Goal: Information Seeking & Learning: Learn about a topic

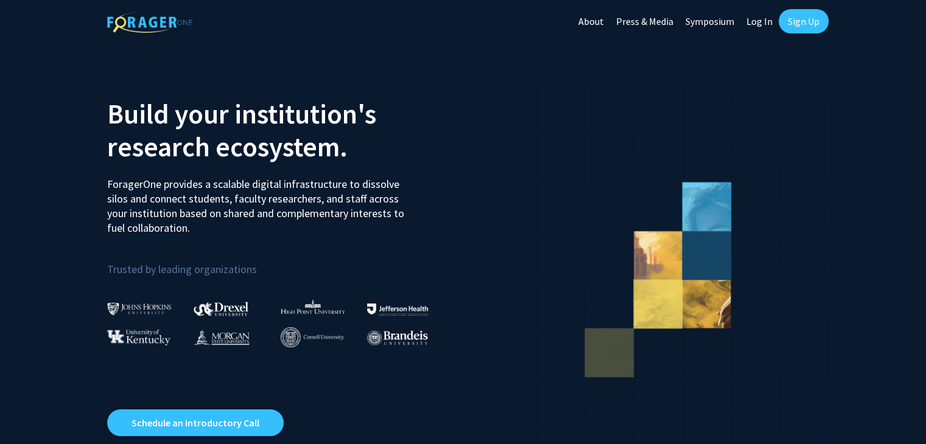
click at [764, 21] on link "Log In" at bounding box center [759, 21] width 38 height 43
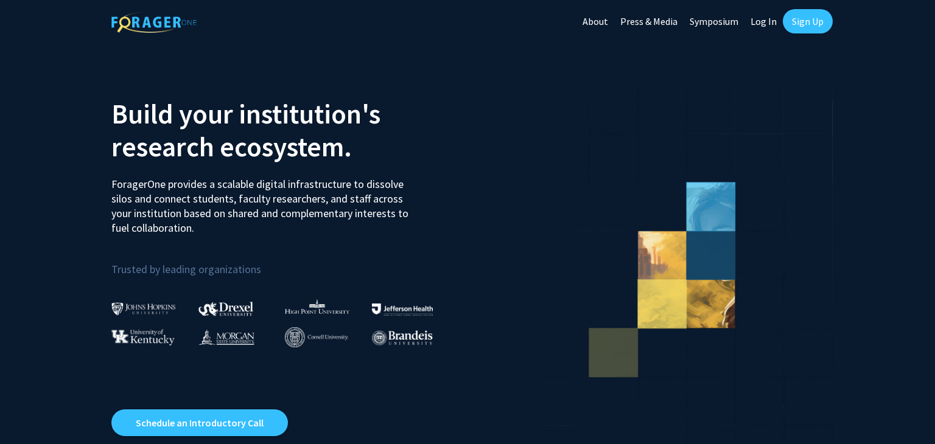
select select
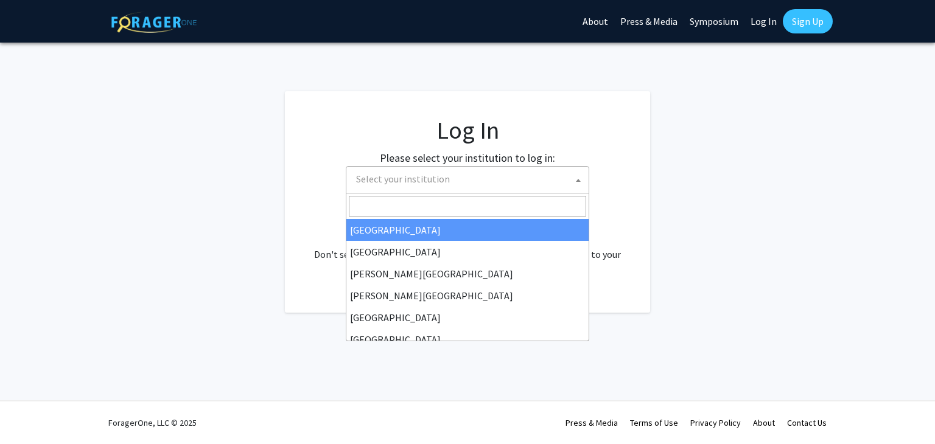
click at [439, 176] on span "Select your institution" at bounding box center [403, 179] width 94 height 12
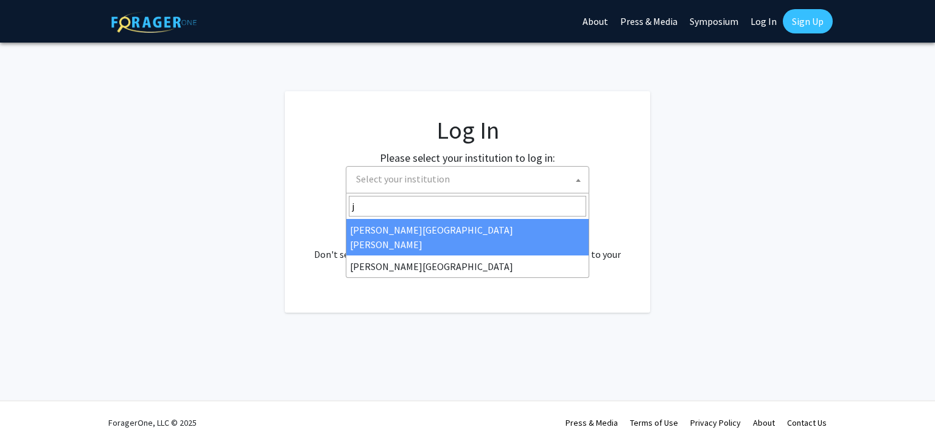
type input "j"
select select "1"
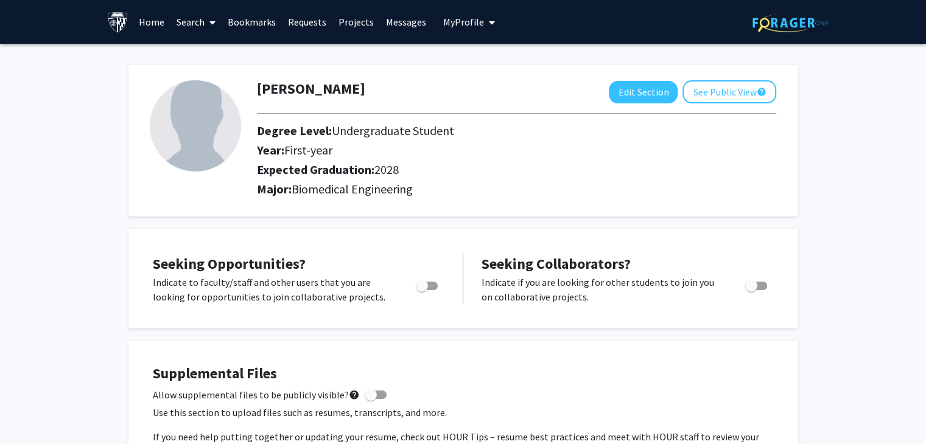
click at [212, 26] on icon at bounding box center [212, 23] width 6 height 10
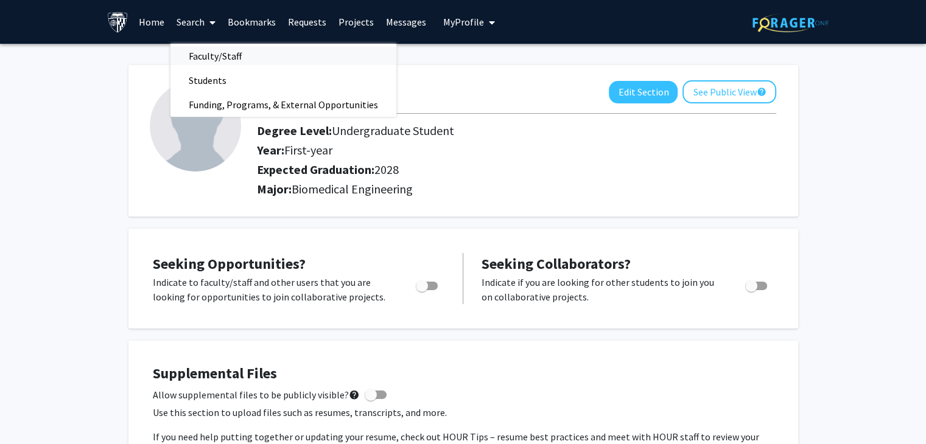
click at [212, 54] on span "Faculty/Staff" at bounding box center [214, 56] width 89 height 24
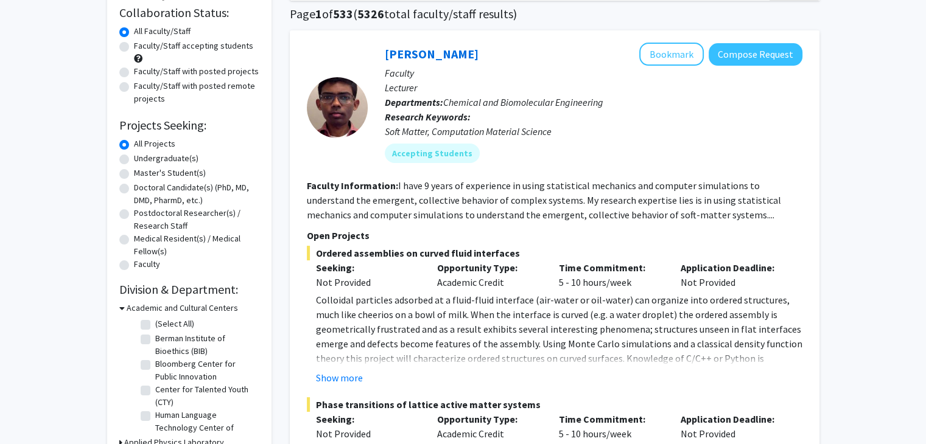
scroll to position [97, 0]
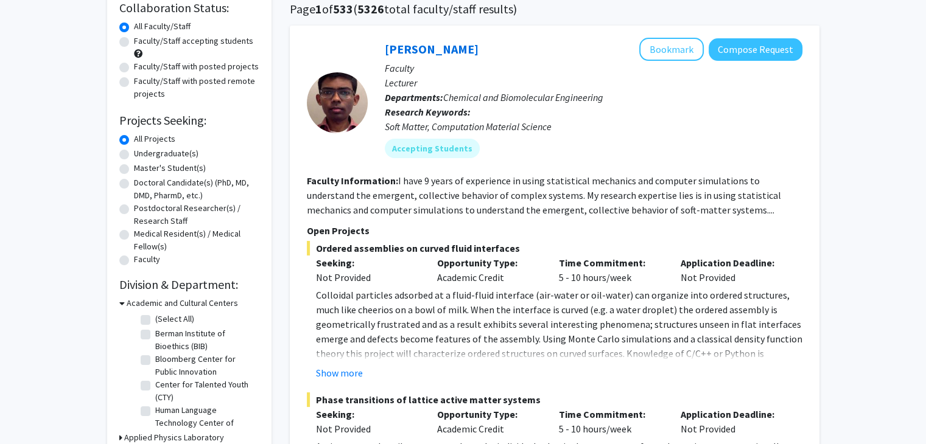
click at [173, 156] on label "Undergraduate(s)" at bounding box center [166, 153] width 65 height 13
click at [142, 155] on input "Undergraduate(s)" at bounding box center [138, 151] width 8 height 8
radio input "true"
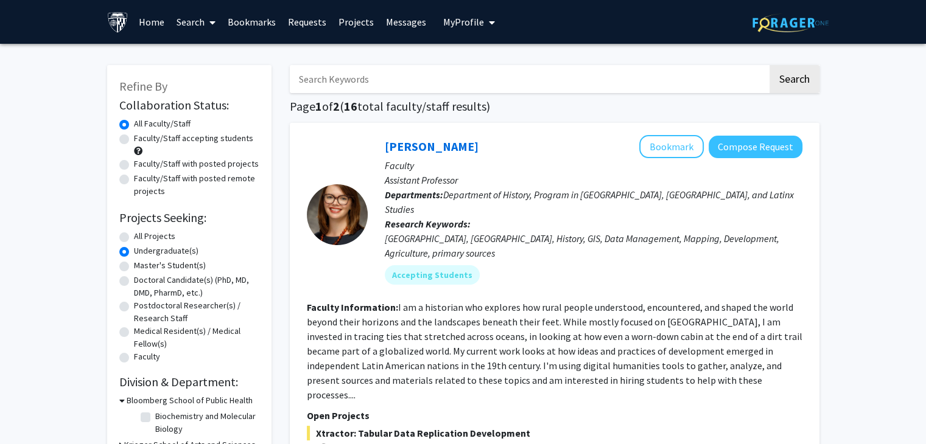
click at [161, 237] on label "All Projects" at bounding box center [154, 236] width 41 height 13
click at [142, 237] on input "All Projects" at bounding box center [138, 234] width 8 height 8
radio input "true"
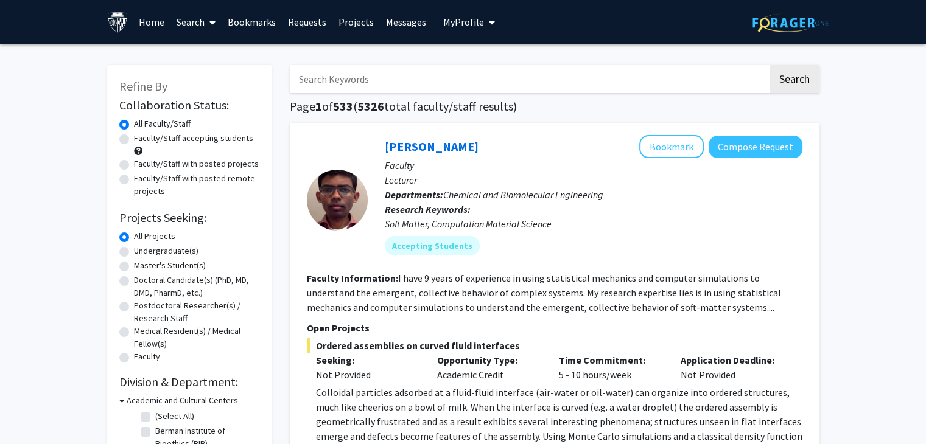
click at [203, 167] on label "Faculty/Staff with posted projects" at bounding box center [196, 164] width 125 height 13
click at [142, 166] on input "Faculty/Staff with posted projects" at bounding box center [138, 162] width 8 height 8
radio input "true"
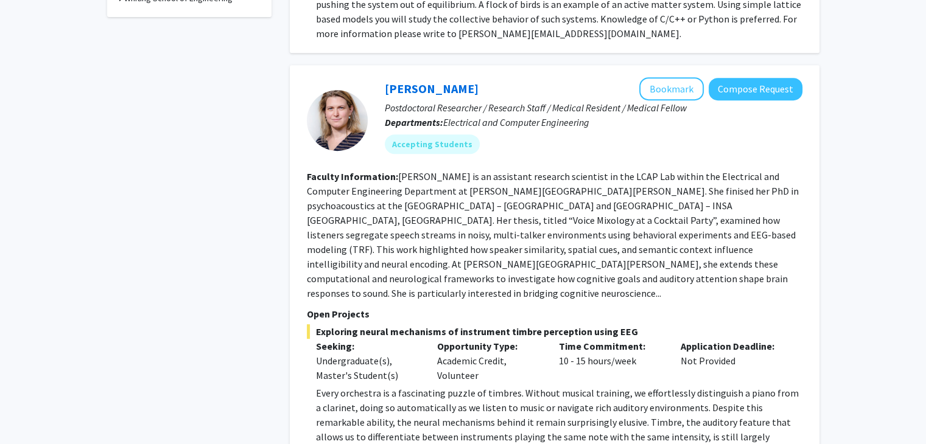
scroll to position [556, 0]
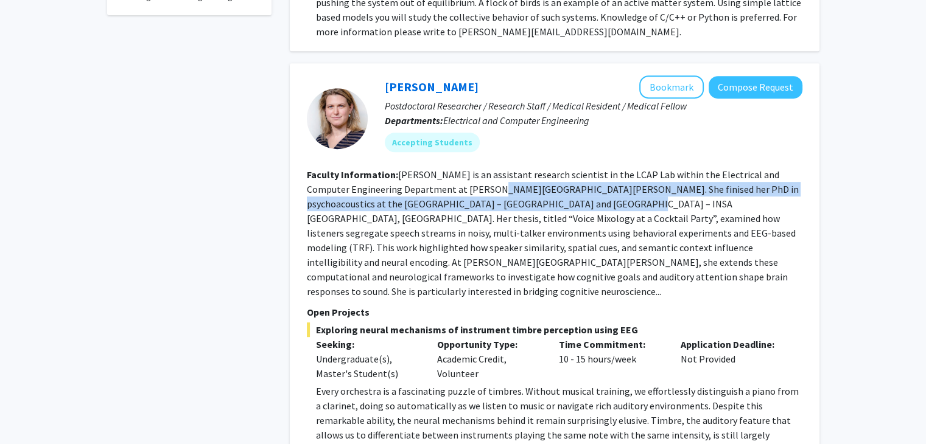
drag, startPoint x: 473, startPoint y: 183, endPoint x: 523, endPoint y: 202, distance: 53.9
click at [523, 202] on fg-read-more "[PERSON_NAME] is an assistant research scientist in the LCAP Lab within the Ele…" at bounding box center [553, 233] width 492 height 129
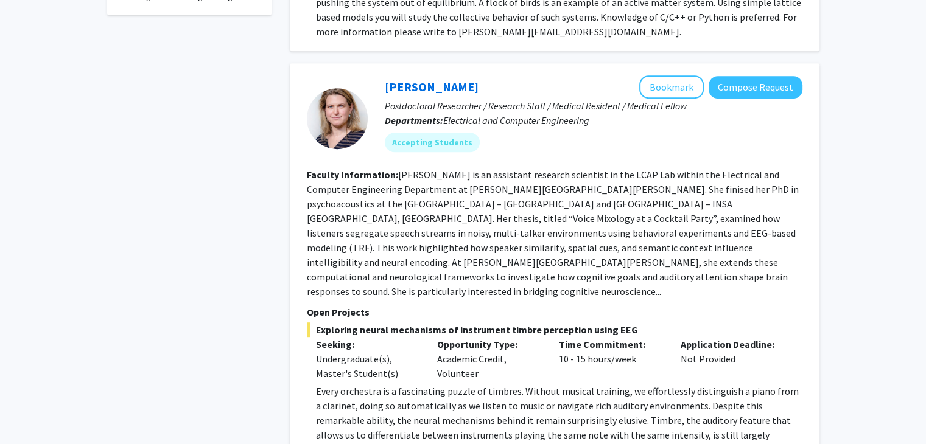
click at [485, 212] on fg-read-more "[PERSON_NAME] is an assistant research scientist in the LCAP Lab within the Ele…" at bounding box center [553, 233] width 492 height 129
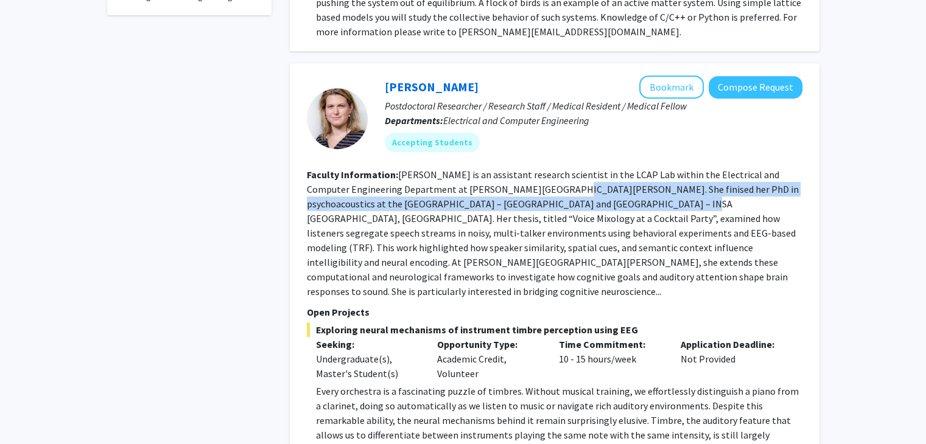
drag, startPoint x: 528, startPoint y: 181, endPoint x: 574, endPoint y: 196, distance: 48.5
click at [574, 196] on fg-read-more "[PERSON_NAME] is an assistant research scientist in the LCAP Lab within the Ele…" at bounding box center [553, 233] width 492 height 129
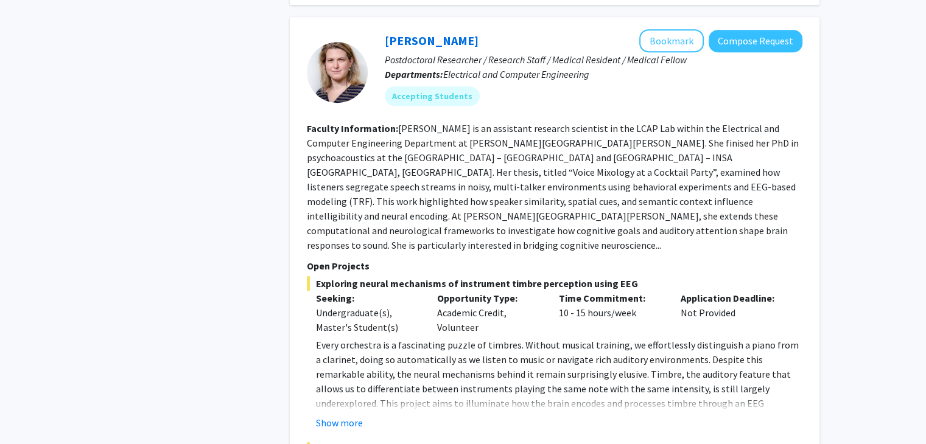
scroll to position [610, 0]
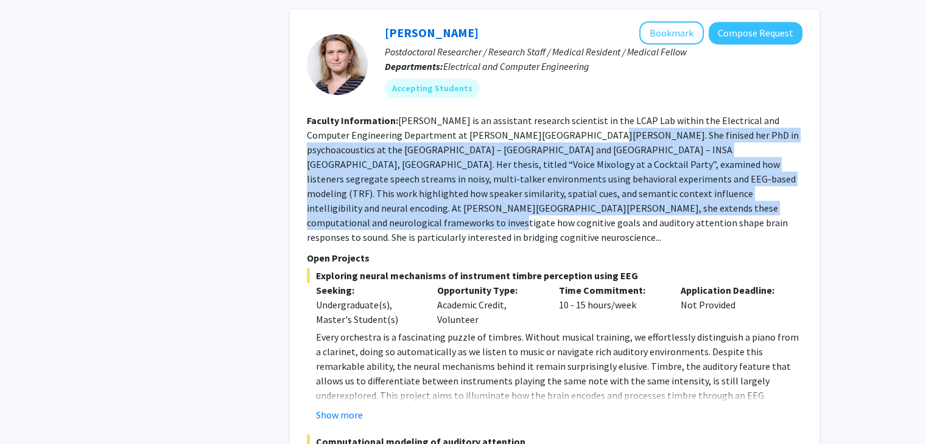
drag, startPoint x: 557, startPoint y: 132, endPoint x: 598, endPoint y: 208, distance: 86.1
click at [598, 208] on fg-read-more "[PERSON_NAME] is an assistant research scientist in the LCAP Lab within the Ele…" at bounding box center [553, 178] width 492 height 129
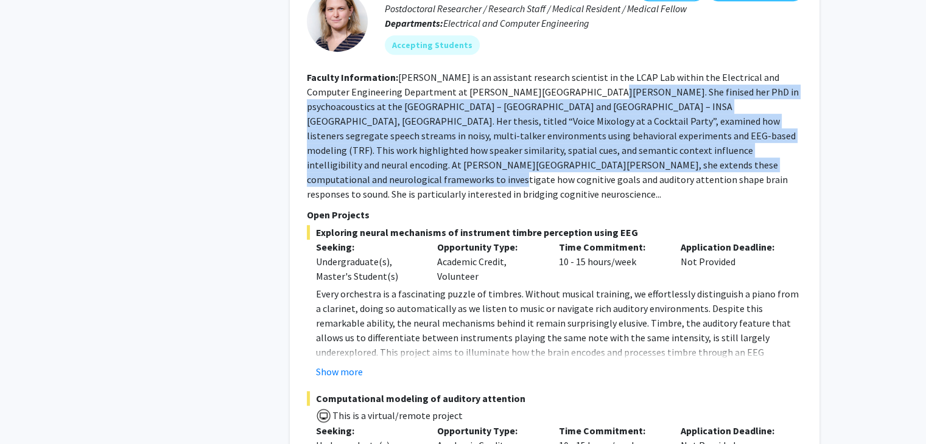
scroll to position [669, 0]
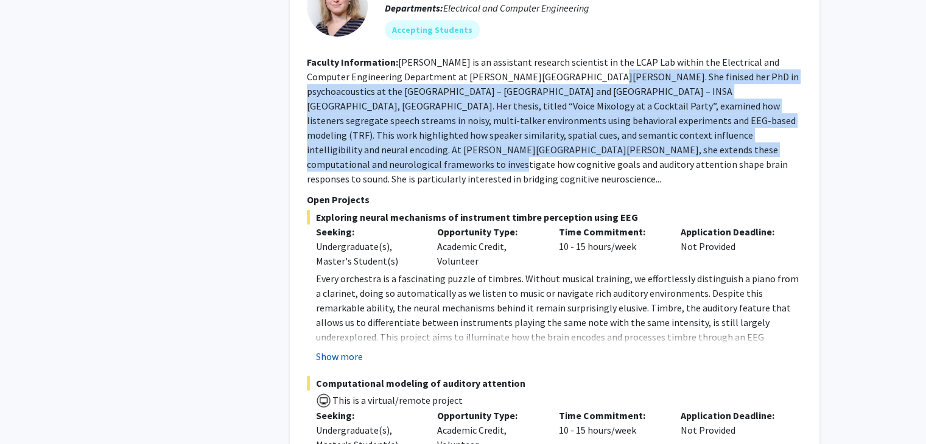
click at [347, 349] on button "Show more" at bounding box center [339, 356] width 47 height 15
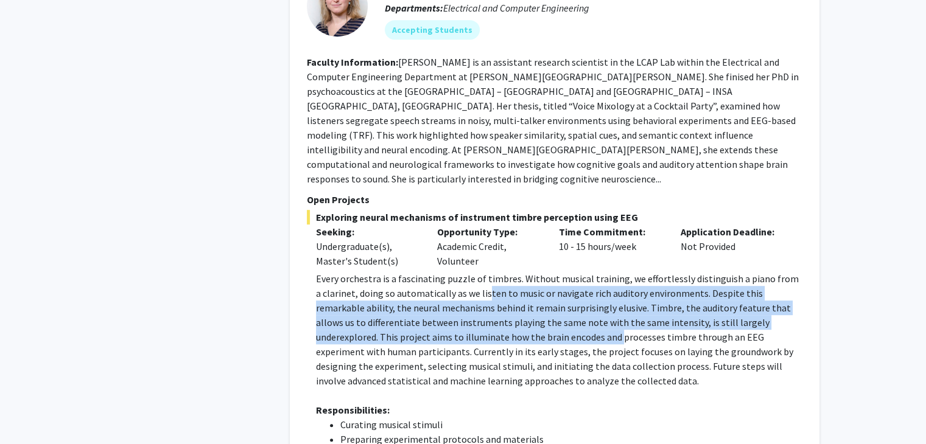
drag, startPoint x: 478, startPoint y: 263, endPoint x: 533, endPoint y: 301, distance: 67.0
click at [533, 301] on p "Every orchestra is a fascinating puzzle of timbres. Without musical training, w…" at bounding box center [559, 329] width 486 height 117
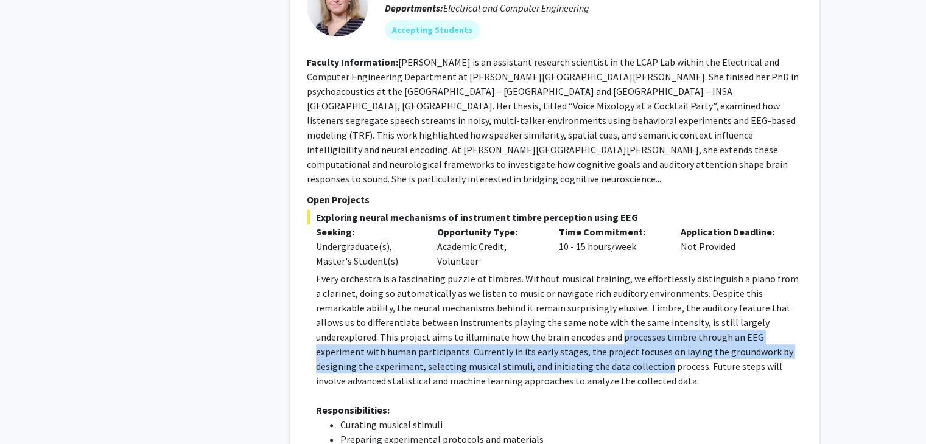
drag, startPoint x: 533, startPoint y: 301, endPoint x: 550, endPoint y: 331, distance: 34.9
click at [550, 331] on p "Every orchestra is a fascinating puzzle of timbres. Without musical training, w…" at bounding box center [559, 329] width 486 height 117
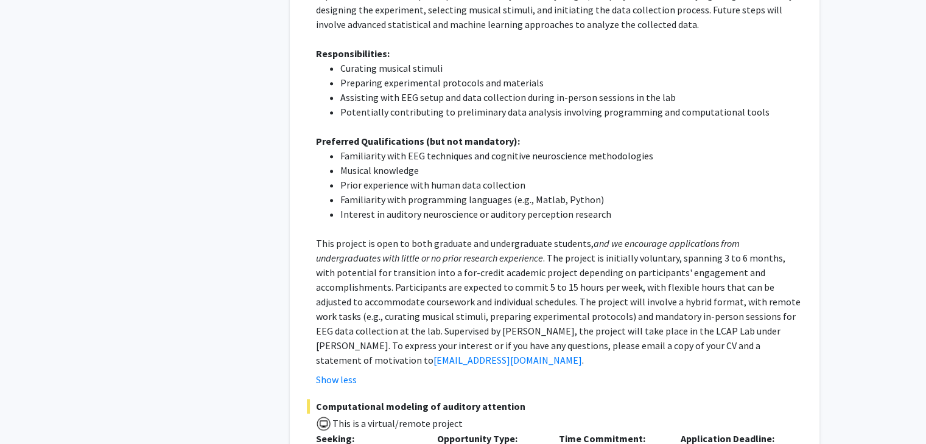
scroll to position [1029, 0]
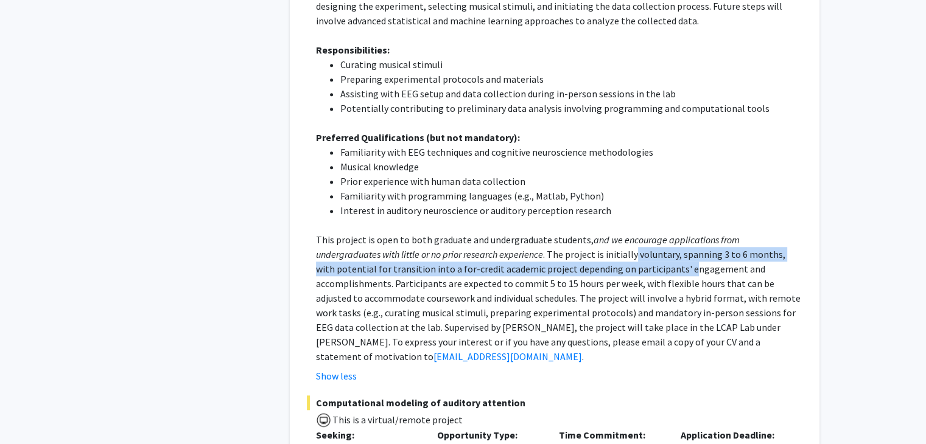
drag, startPoint x: 567, startPoint y: 220, endPoint x: 609, endPoint y: 245, distance: 48.6
click at [609, 245] on p "This project is open to both graduate and undergraduate students, and we encour…" at bounding box center [559, 297] width 486 height 131
drag, startPoint x: 643, startPoint y: 221, endPoint x: 671, endPoint y: 246, distance: 37.5
click at [671, 246] on p "This project is open to both graduate and undergraduate students, and we encour…" at bounding box center [559, 297] width 486 height 131
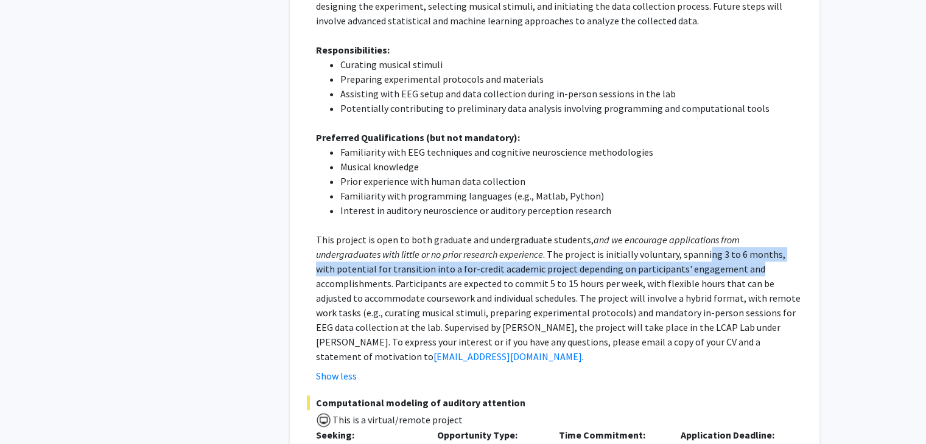
click at [671, 246] on p "This project is open to both graduate and undergraduate students, and we encour…" at bounding box center [559, 297] width 486 height 131
drag, startPoint x: 679, startPoint y: 222, endPoint x: 699, endPoint y: 239, distance: 25.9
click at [699, 239] on p "This project is open to both graduate and undergraduate students, and we encour…" at bounding box center [559, 297] width 486 height 131
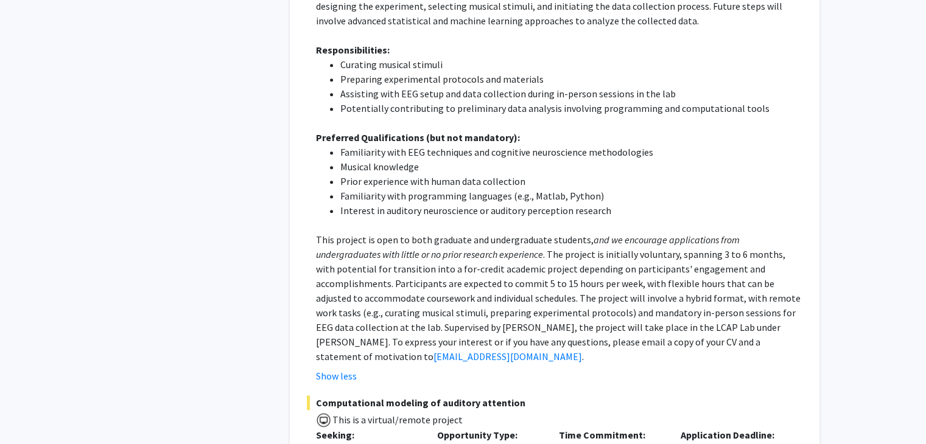
click at [699, 239] on p "This project is open to both graduate and undergraduate students, and we encour…" at bounding box center [559, 297] width 486 height 131
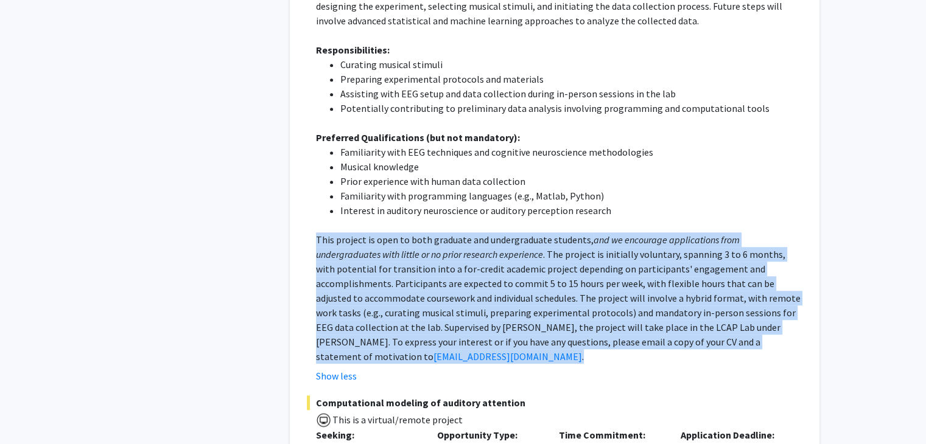
click at [699, 239] on p "This project is open to both graduate and undergraduate students, and we encour…" at bounding box center [559, 297] width 486 height 131
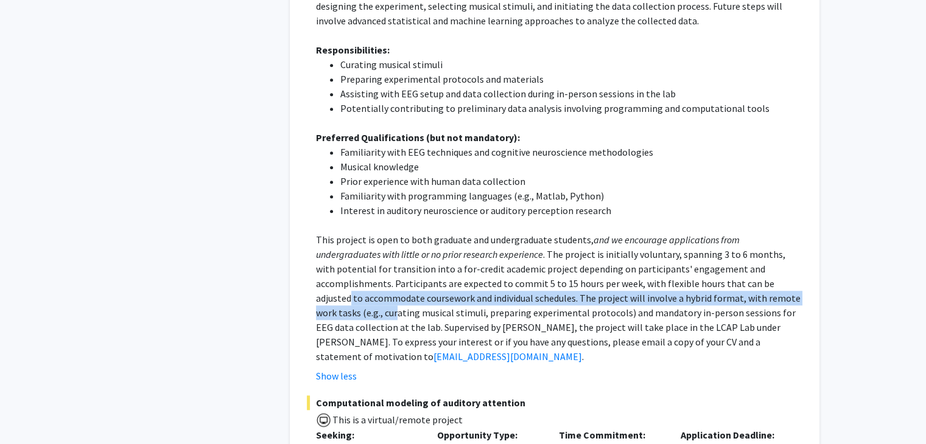
drag, startPoint x: 665, startPoint y: 248, endPoint x: 714, endPoint y: 264, distance: 51.6
click at [714, 264] on p "This project is open to both graduate and undergraduate students, and we encour…" at bounding box center [559, 297] width 486 height 131
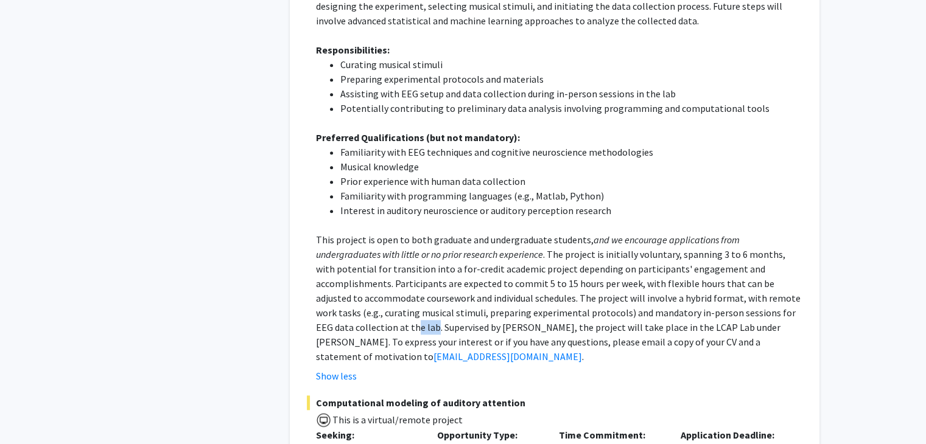
drag, startPoint x: 727, startPoint y: 276, endPoint x: 702, endPoint y: 284, distance: 25.6
click at [702, 284] on p "This project is open to both graduate and undergraduate students, and we encour…" at bounding box center [559, 297] width 486 height 131
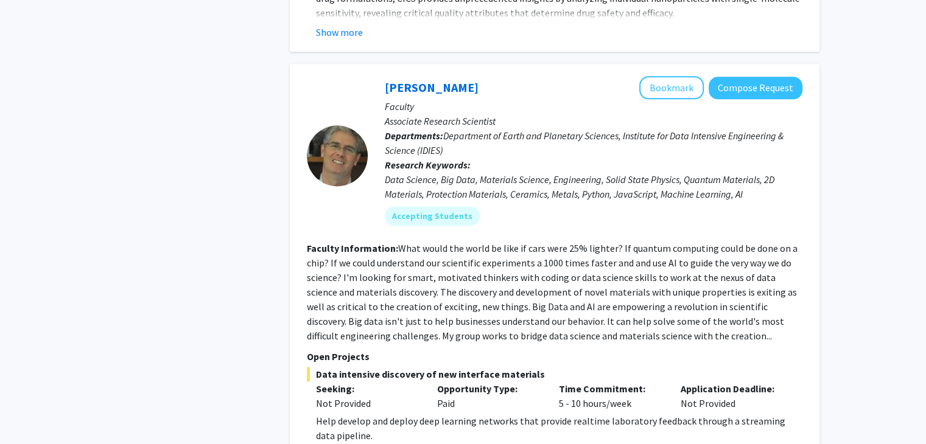
scroll to position [6418, 0]
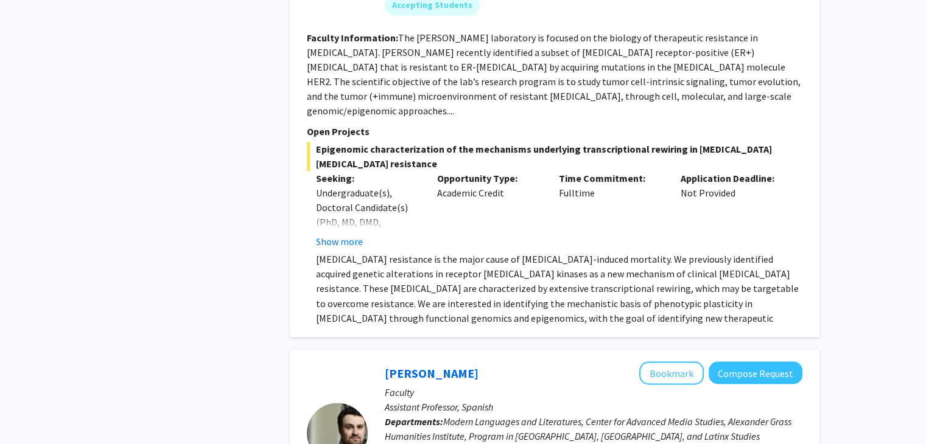
scroll to position [2008, 0]
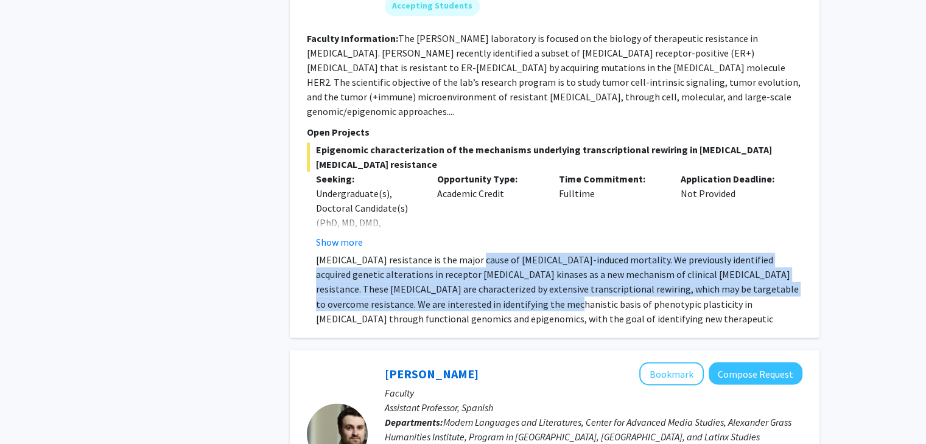
drag, startPoint x: 475, startPoint y: 206, endPoint x: 505, endPoint y: 243, distance: 48.1
click at [505, 253] on p "[MEDICAL_DATA] resistance is the major cause of [MEDICAL_DATA]-induced mortalit…" at bounding box center [559, 297] width 486 height 88
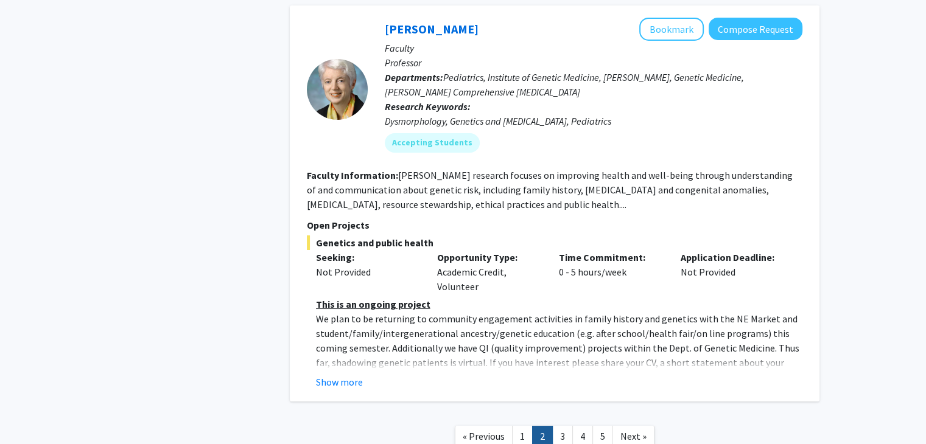
scroll to position [4438, 0]
click at [565, 427] on link "3" at bounding box center [562, 437] width 21 height 21
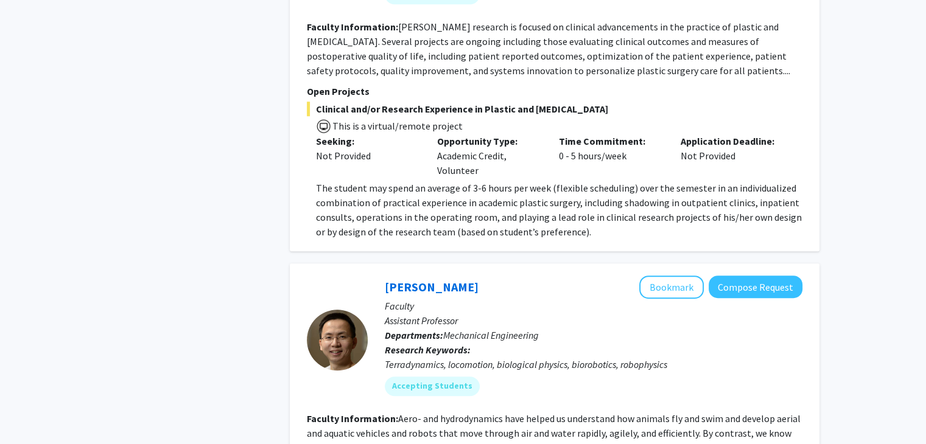
scroll to position [702, 0]
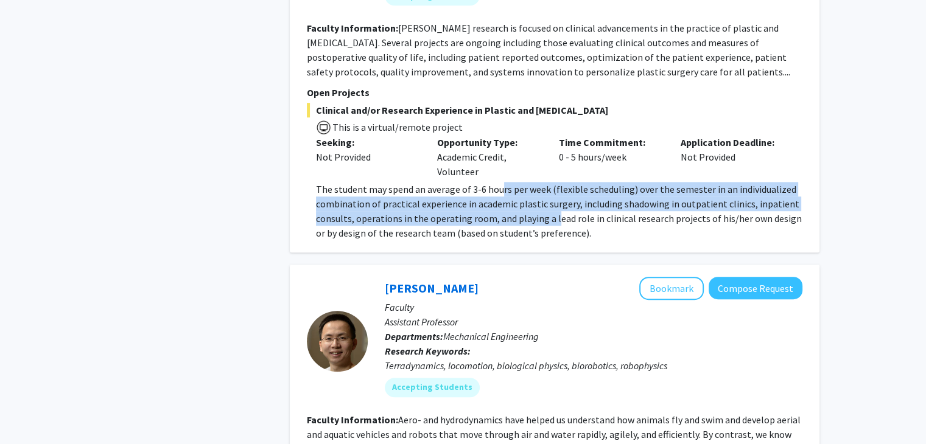
drag, startPoint x: 499, startPoint y: 178, endPoint x: 551, endPoint y: 201, distance: 57.2
click at [551, 201] on span "The student may spend an average of 3-6 hours per week (flexible scheduling) ov…" at bounding box center [559, 211] width 486 height 56
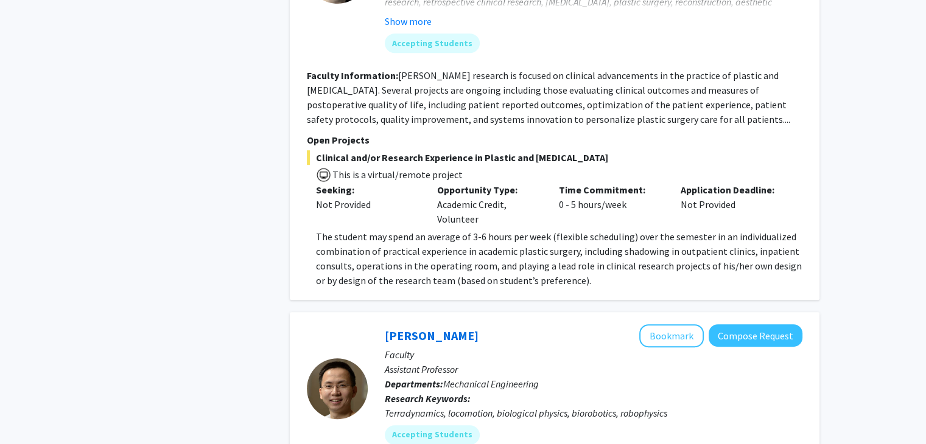
scroll to position [655, 0]
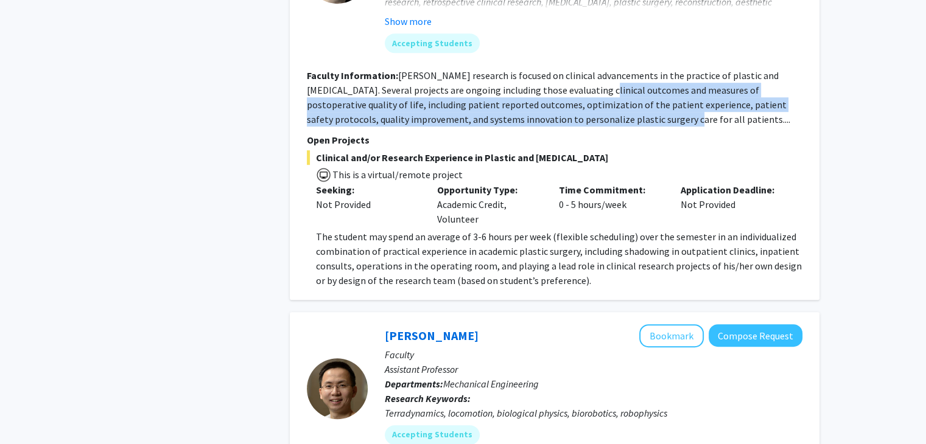
drag, startPoint x: 600, startPoint y: 74, endPoint x: 630, endPoint y: 98, distance: 39.0
click at [630, 98] on fg-read-more "[PERSON_NAME] research is focused on clinical advancements in the practice of p…" at bounding box center [548, 97] width 483 height 56
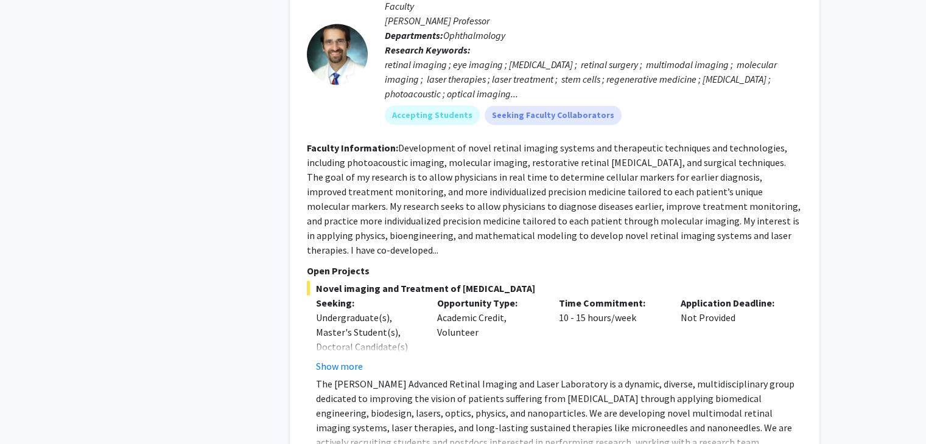
scroll to position [2419, 0]
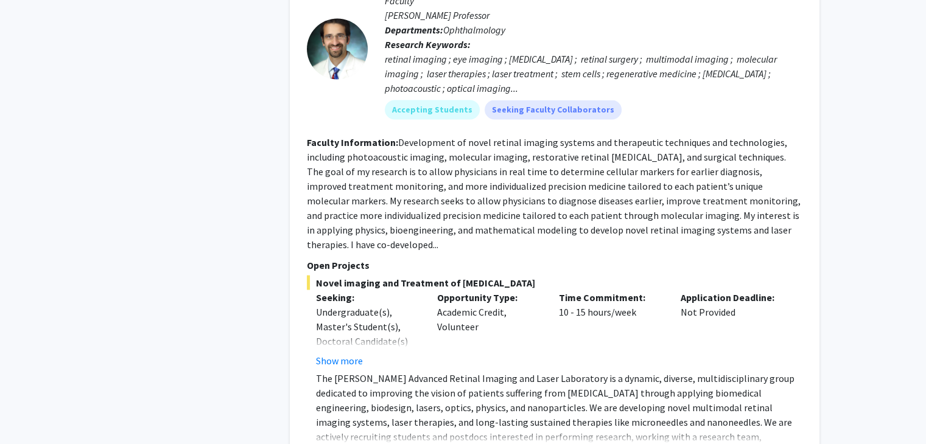
click at [408, 371] on p "The [PERSON_NAME] Advanced Retinal Imaging and Laser Laboratory is a dynamic, d…" at bounding box center [559, 429] width 486 height 117
drag, startPoint x: 355, startPoint y: 391, endPoint x: 411, endPoint y: 400, distance: 56.7
click at [411, 400] on p "The [PERSON_NAME] Advanced Retinal Imaging and Laser Laboratory is a dynamic, d…" at bounding box center [559, 429] width 486 height 117
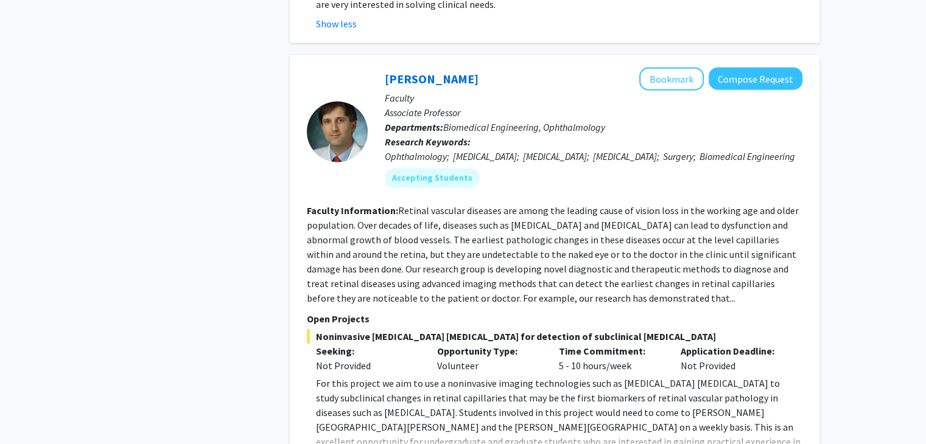
scroll to position [2952, 0]
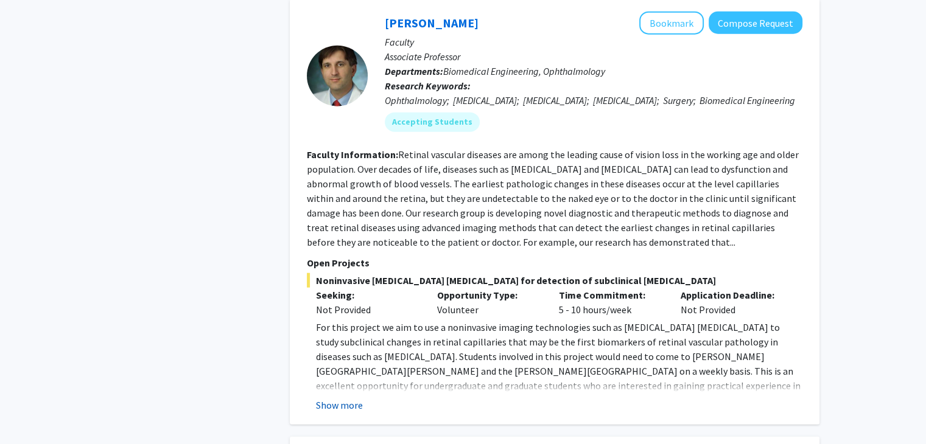
click at [357, 398] on button "Show more" at bounding box center [339, 405] width 47 height 15
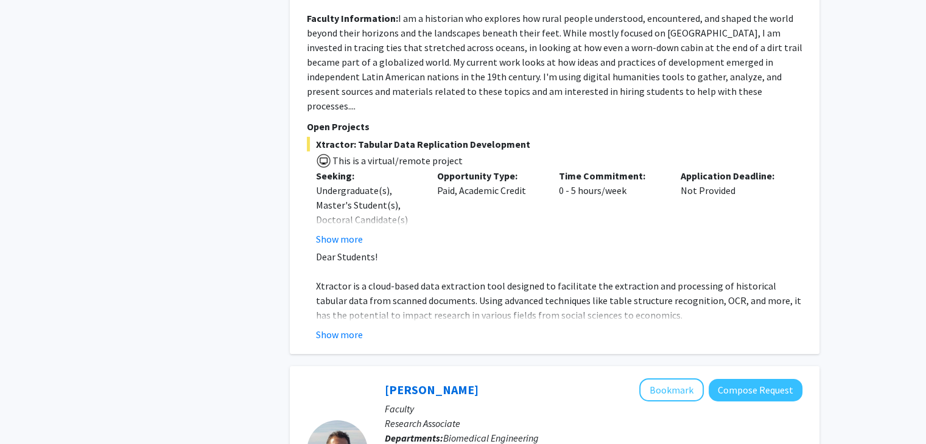
scroll to position [4080, 0]
click at [353, 327] on button "Show more" at bounding box center [339, 334] width 47 height 15
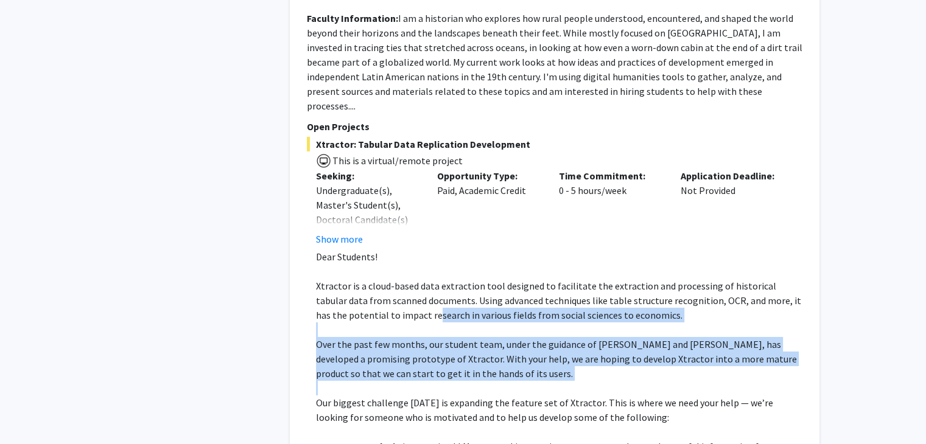
drag, startPoint x: 400, startPoint y: 203, endPoint x: 414, endPoint y: 283, distance: 81.5
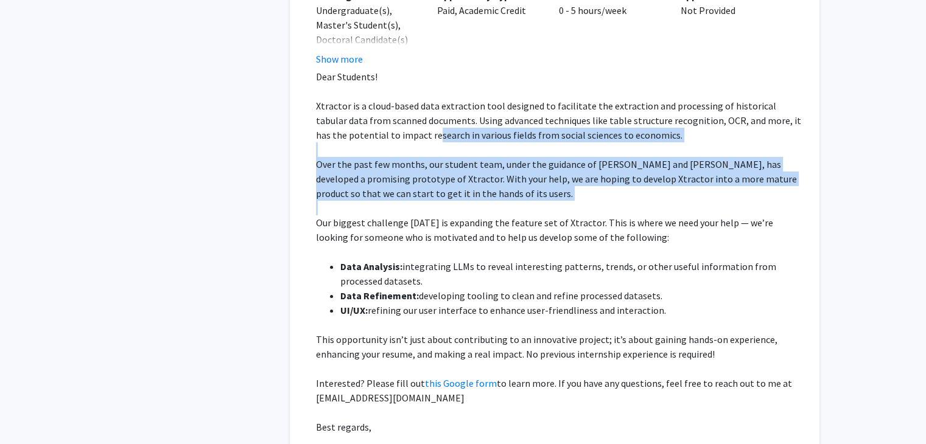
scroll to position [4294, 0]
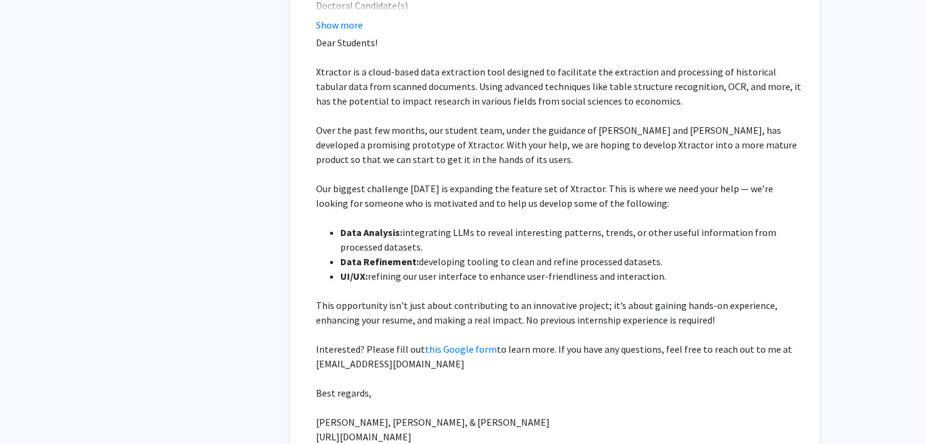
click at [414, 386] on p "Best regards," at bounding box center [559, 393] width 486 height 15
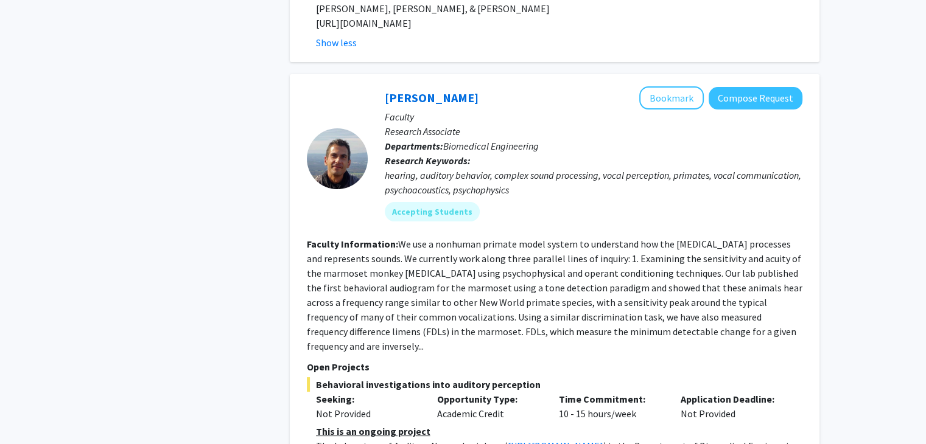
scroll to position [4806, 0]
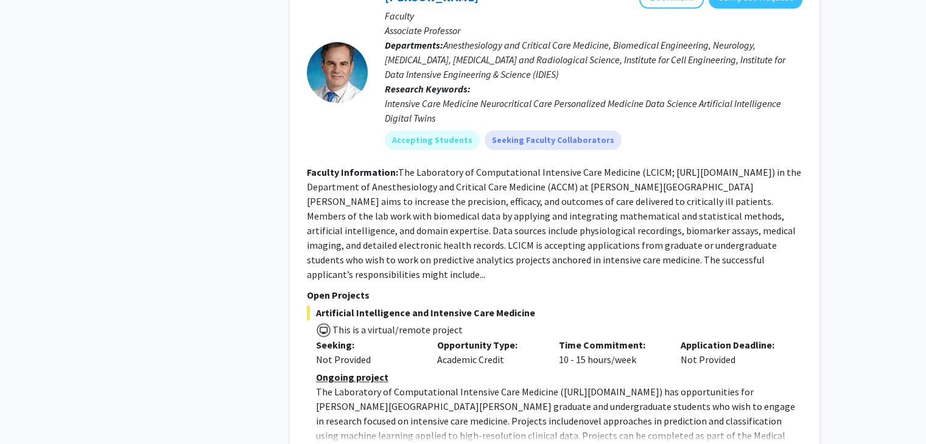
scroll to position [1623, 0]
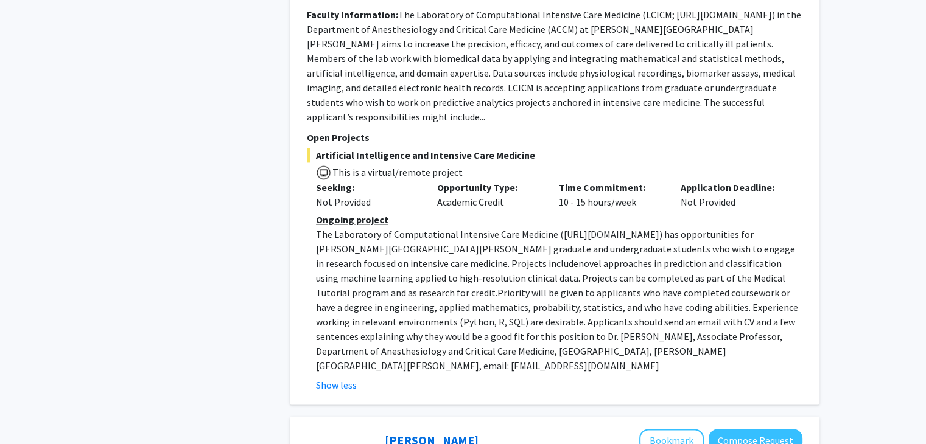
scroll to position [1786, 0]
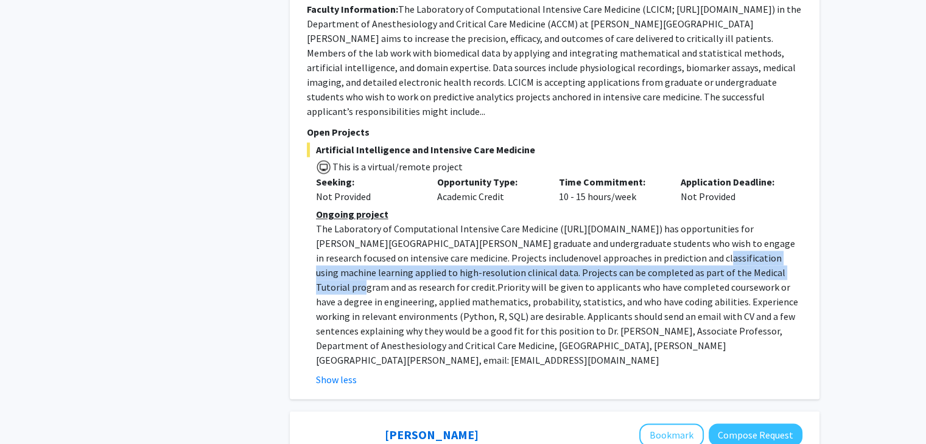
drag, startPoint x: 536, startPoint y: 178, endPoint x: 613, endPoint y: 200, distance: 80.3
click at [613, 252] on span "novel approaches in prediction and classification using machine learning applie…" at bounding box center [550, 272] width 469 height 41
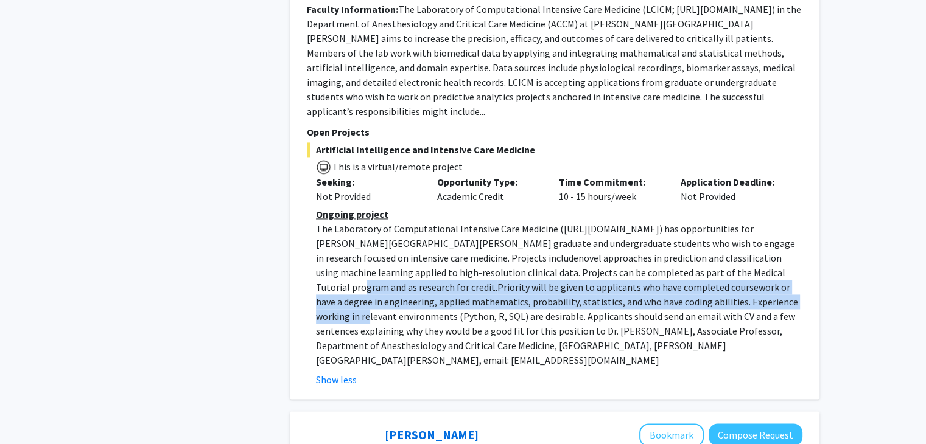
drag, startPoint x: 613, startPoint y: 200, endPoint x: 628, endPoint y: 225, distance: 29.2
click at [628, 225] on p "The Laboratory of Computational Intensive Care Medicine ( [URL][DOMAIN_NAME] ) …" at bounding box center [559, 295] width 486 height 146
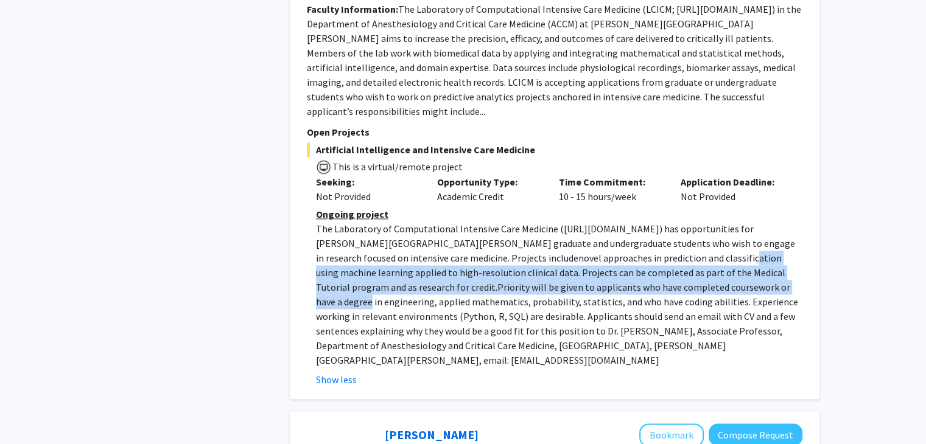
drag, startPoint x: 560, startPoint y: 187, endPoint x: 609, endPoint y: 214, distance: 55.3
click at [609, 222] on p "The Laboratory of Computational Intensive Care Medicine ( [URL][DOMAIN_NAME] ) …" at bounding box center [559, 295] width 486 height 146
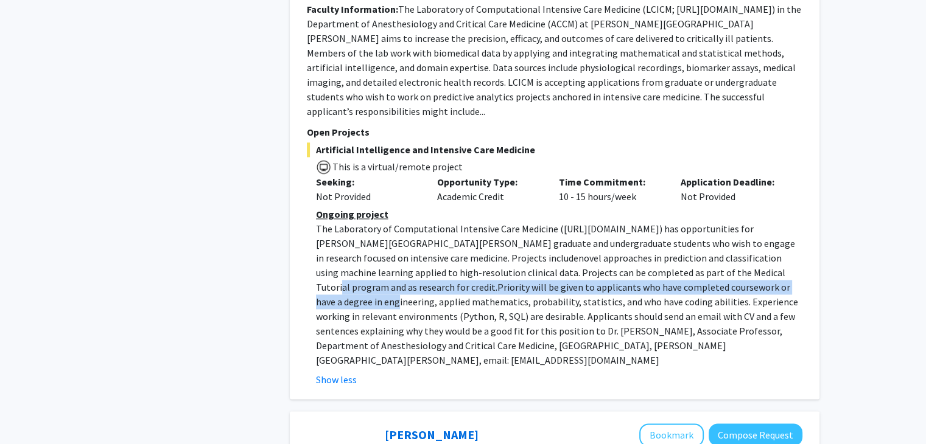
drag, startPoint x: 590, startPoint y: 191, endPoint x: 635, endPoint y: 212, distance: 49.8
click at [635, 222] on p "The Laboratory of Computational Intensive Care Medicine ( [URL][DOMAIN_NAME] ) …" at bounding box center [559, 295] width 486 height 146
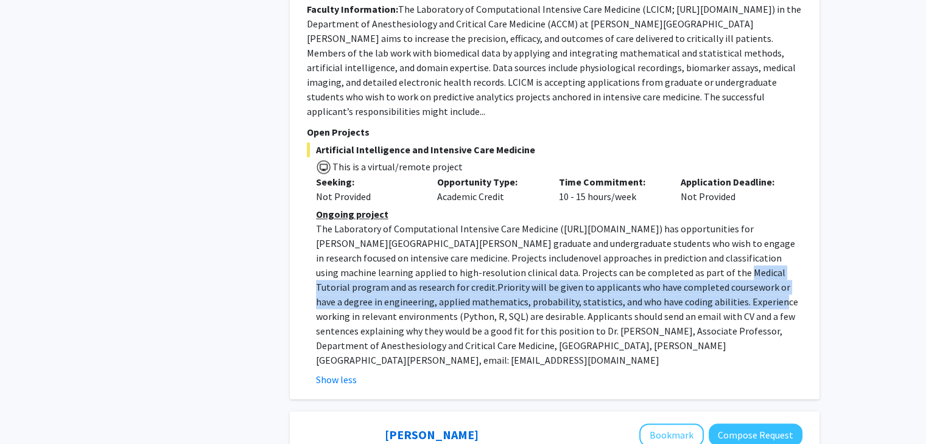
drag, startPoint x: 536, startPoint y: 202, endPoint x: 561, endPoint y: 224, distance: 33.7
click at [561, 224] on p "The Laboratory of Computational Intensive Care Medicine ( [URL][DOMAIN_NAME] ) …" at bounding box center [559, 295] width 486 height 146
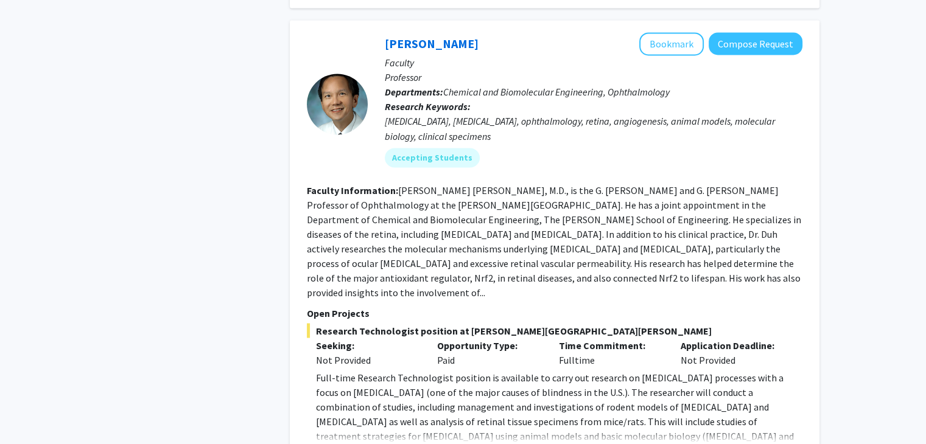
scroll to position [2179, 0]
click at [353, 369] on fg-read-more "Full-time Research Technologist position is available to carry out research on …" at bounding box center [554, 415] width 495 height 93
click at [345, 369] on fg-read-more "Full-time Research Technologist position is available to carry out research on …" at bounding box center [554, 415] width 495 height 93
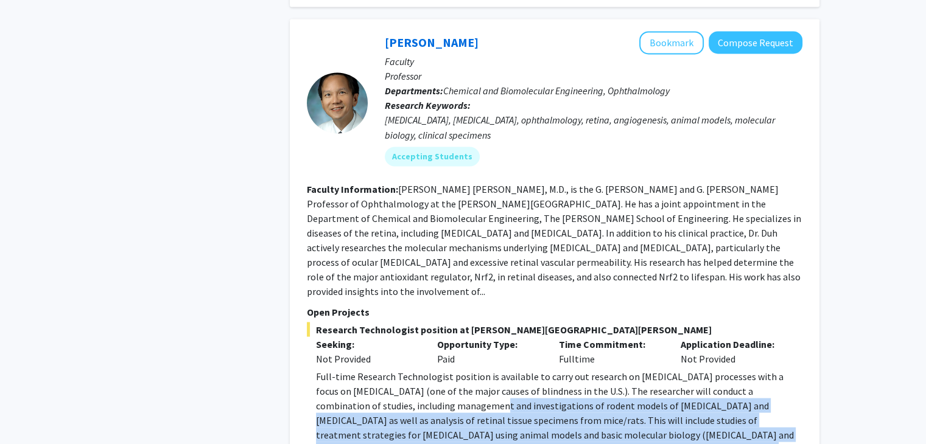
drag, startPoint x: 400, startPoint y: 298, endPoint x: 469, endPoint y: 352, distance: 88.0
click at [469, 369] on p "Full-time Research Technologist position is available to carry out research on …" at bounding box center [559, 427] width 486 height 117
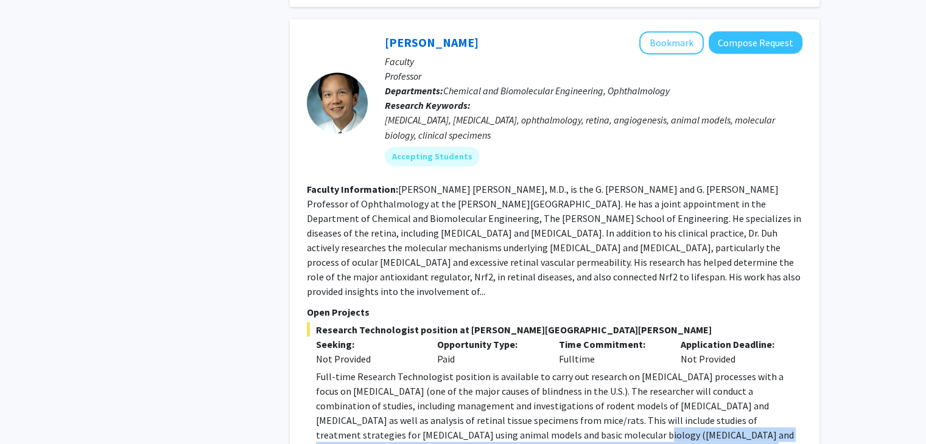
drag, startPoint x: 469, startPoint y: 352, endPoint x: 451, endPoint y: 327, distance: 30.9
click at [451, 369] on p "Full-time Research Technologist position is available to carry out research on …" at bounding box center [559, 427] width 486 height 117
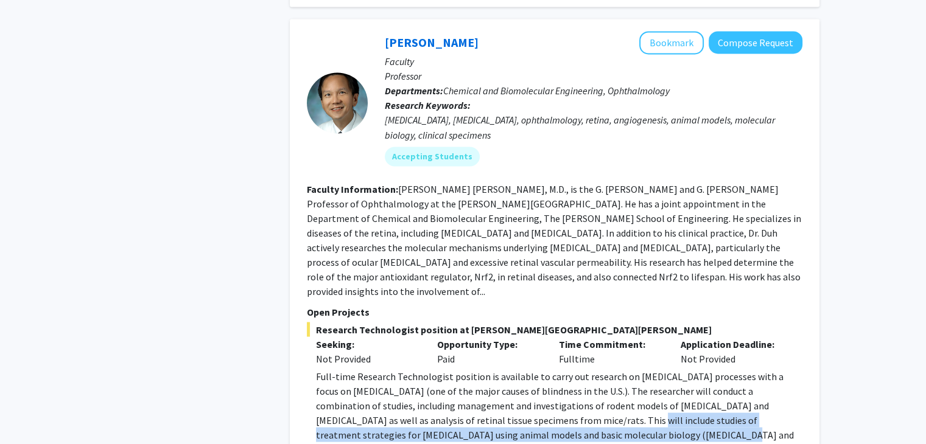
drag, startPoint x: 494, startPoint y: 321, endPoint x: 533, endPoint y: 329, distance: 40.5
click at [533, 369] on p "Full-time Research Technologist position is available to carry out research on …" at bounding box center [559, 427] width 486 height 117
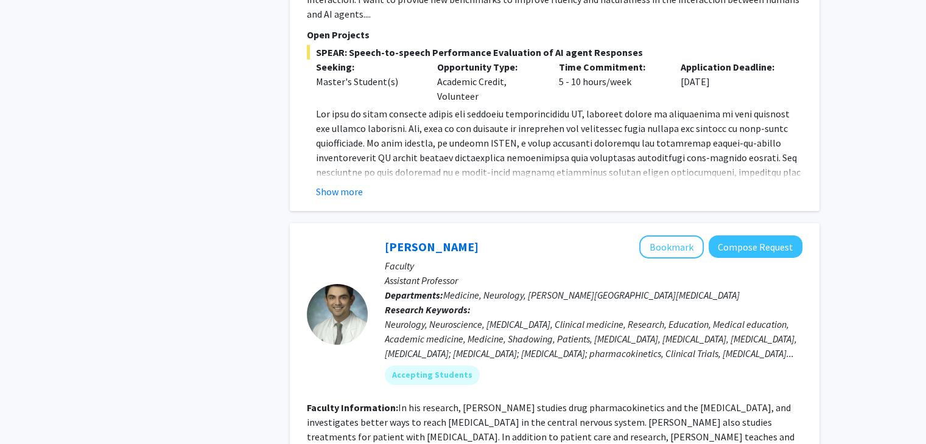
scroll to position [3985, 0]
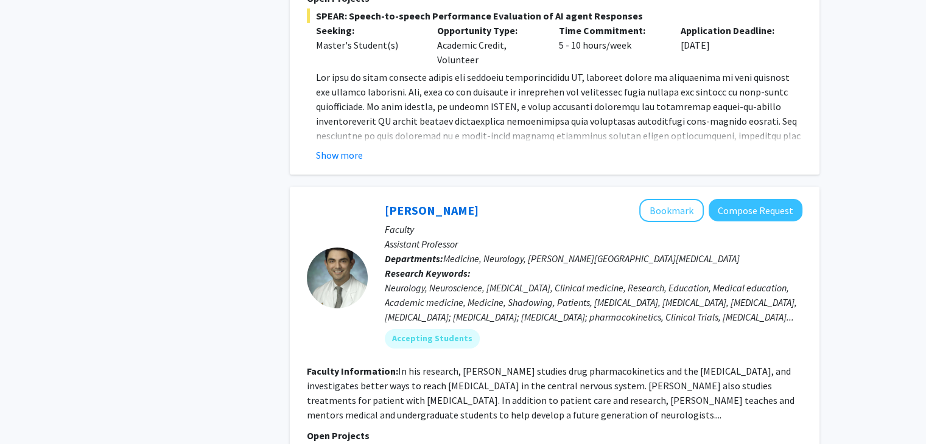
drag, startPoint x: 444, startPoint y: 354, endPoint x: 528, endPoint y: 361, distance: 84.9
drag, startPoint x: 528, startPoint y: 361, endPoint x: 565, endPoint y: 364, distance: 36.6
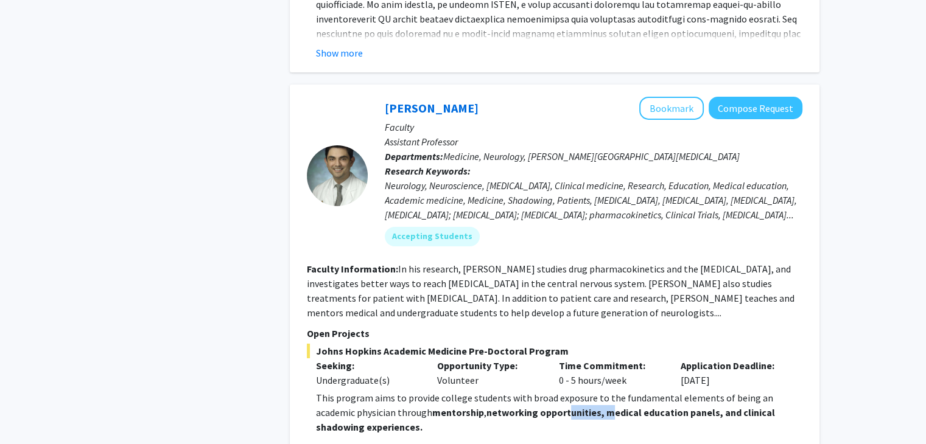
scroll to position [4087, 0]
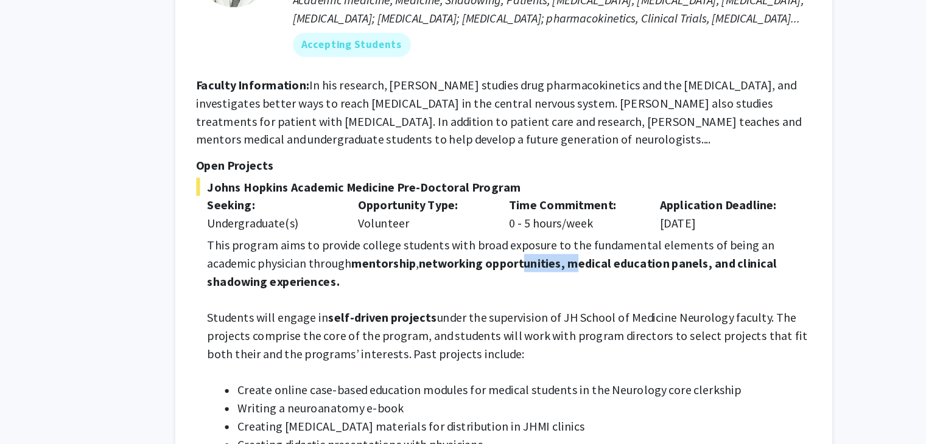
scroll to position [4204, 0]
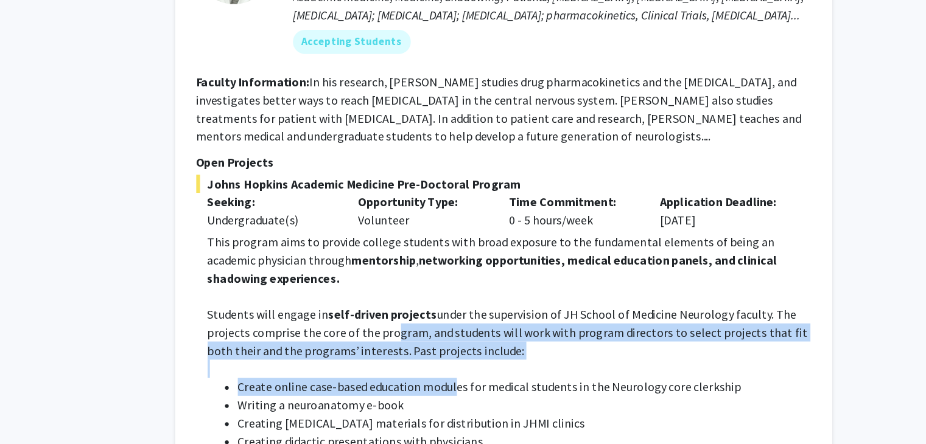
drag, startPoint x: 459, startPoint y: 202, endPoint x: 514, endPoint y: 245, distance: 69.3
click at [565, 332] on p "Students will engage in self-driven projects under the supervision of JH School…" at bounding box center [559, 354] width 486 height 44
drag, startPoint x: 564, startPoint y: 220, endPoint x: 592, endPoint y: 260, distance: 49.0
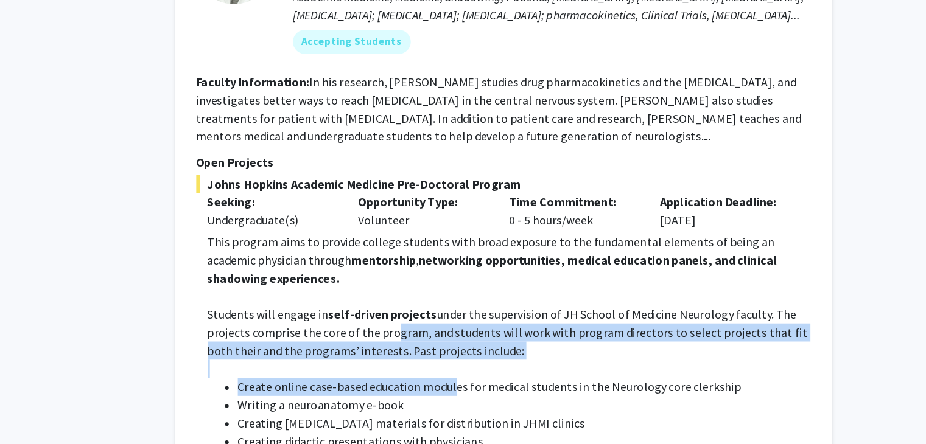
click at [592, 405] on li "Writing a neuroanatomy e-book" at bounding box center [571, 412] width 462 height 15
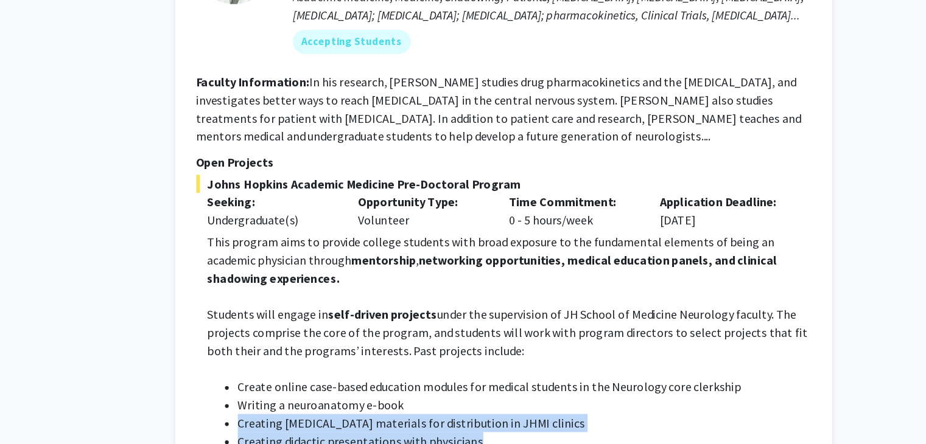
drag, startPoint x: 586, startPoint y: 267, endPoint x: 618, endPoint y: 292, distance: 40.8
click at [618, 391] on ul "Create online case-based education modules for medical students in the Neurolog…" at bounding box center [559, 427] width 486 height 73
click at [618, 435] on li "Creating didactic presentations with physicians" at bounding box center [571, 442] width 462 height 15
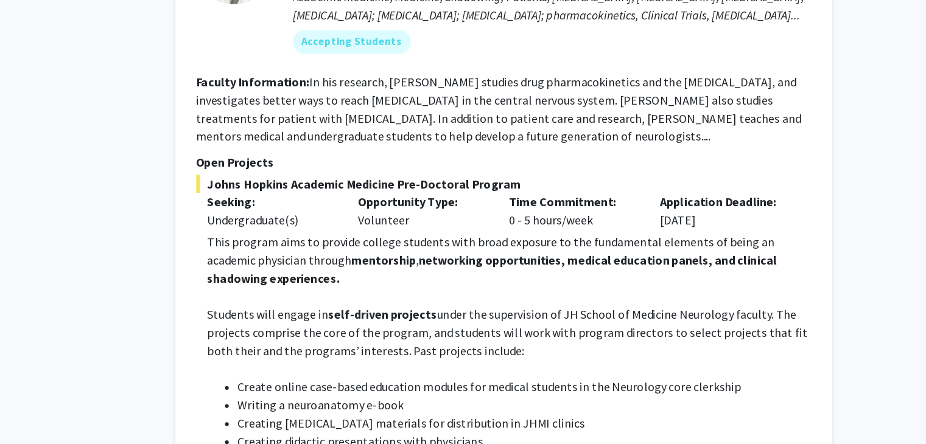
drag, startPoint x: 621, startPoint y: 303, endPoint x: 644, endPoint y: 318, distance: 27.4
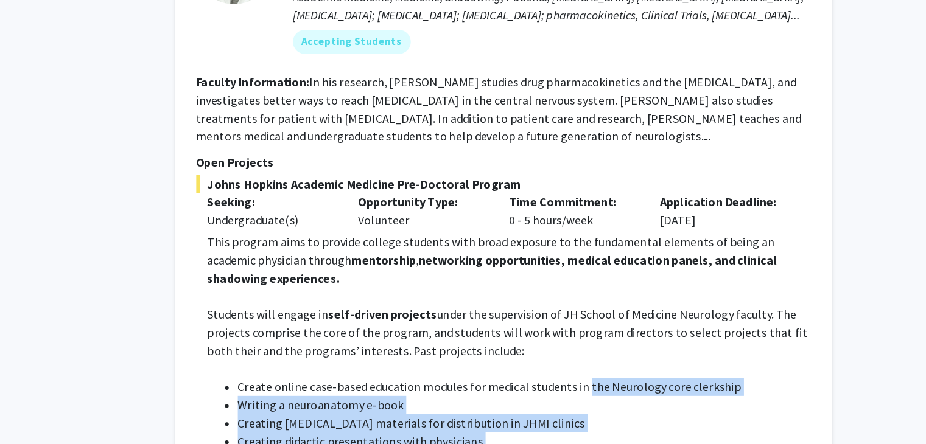
drag, startPoint x: 644, startPoint y: 318, endPoint x: 618, endPoint y: 253, distance: 70.2
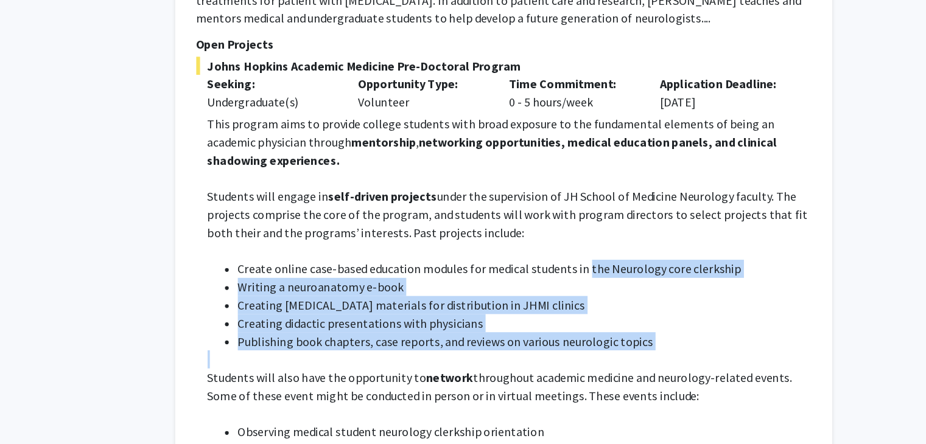
scroll to position [4310, 0]
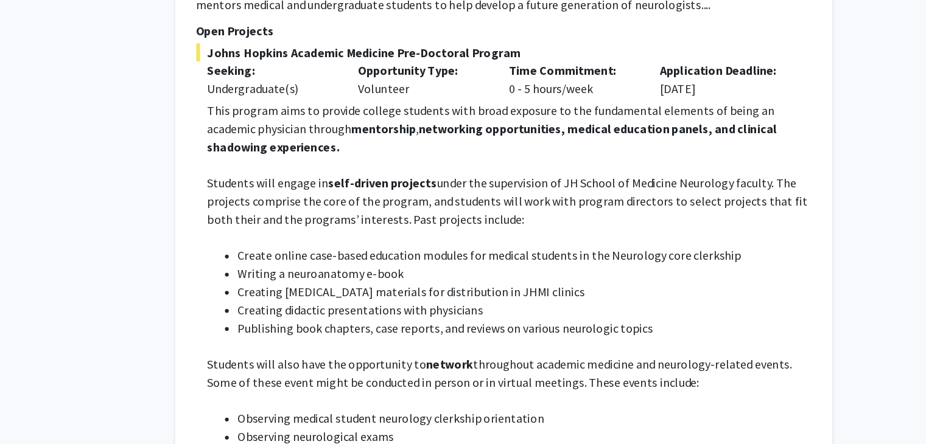
click at [618, 402] on p at bounding box center [559, 409] width 486 height 15
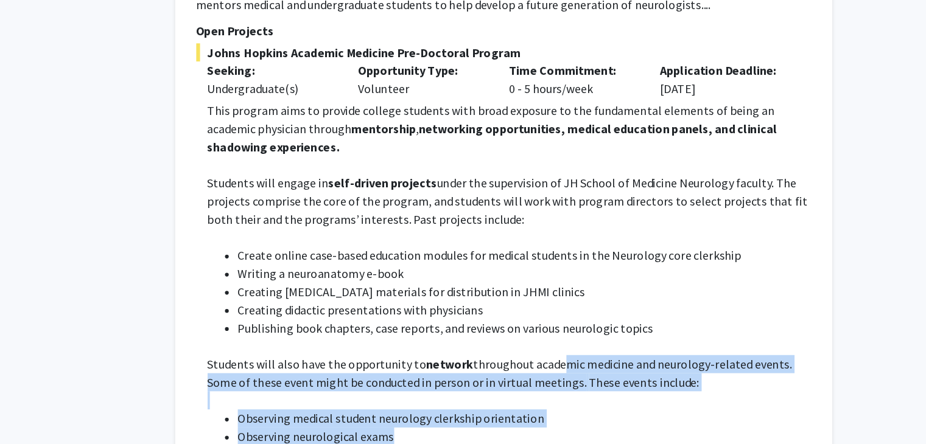
drag, startPoint x: 601, startPoint y: 229, endPoint x: 621, endPoint y: 282, distance: 57.0
click at [621, 431] on li "Observing neurological exams" at bounding box center [571, 438] width 462 height 15
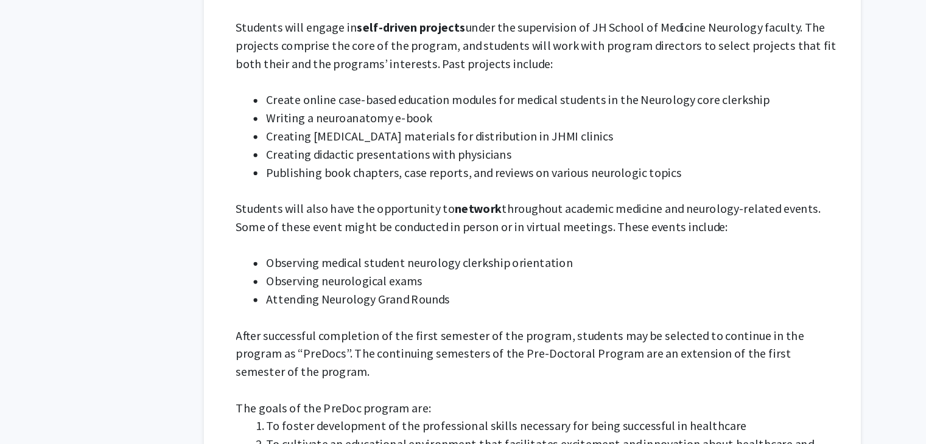
scroll to position [4439, 0]
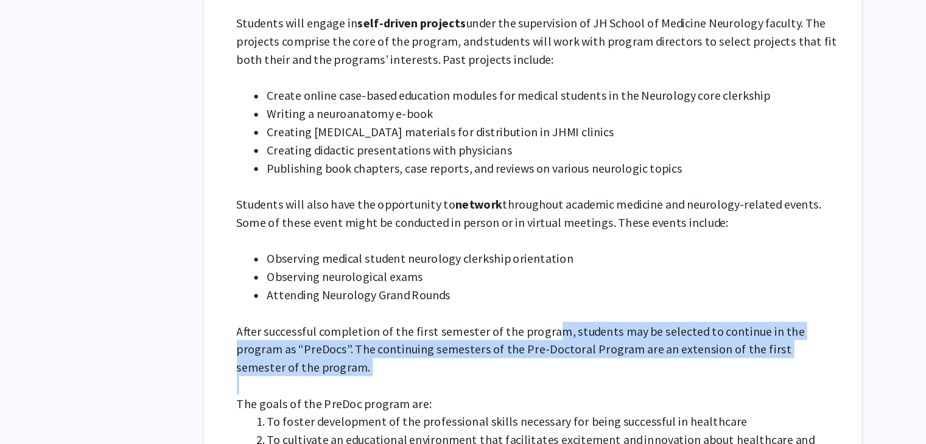
drag, startPoint x: 565, startPoint y: 204, endPoint x: 599, endPoint y: 238, distance: 47.8
click at [599, 238] on div "This program aims to provide college students with broad exposure to the fundam…" at bounding box center [559, 331] width 486 height 584
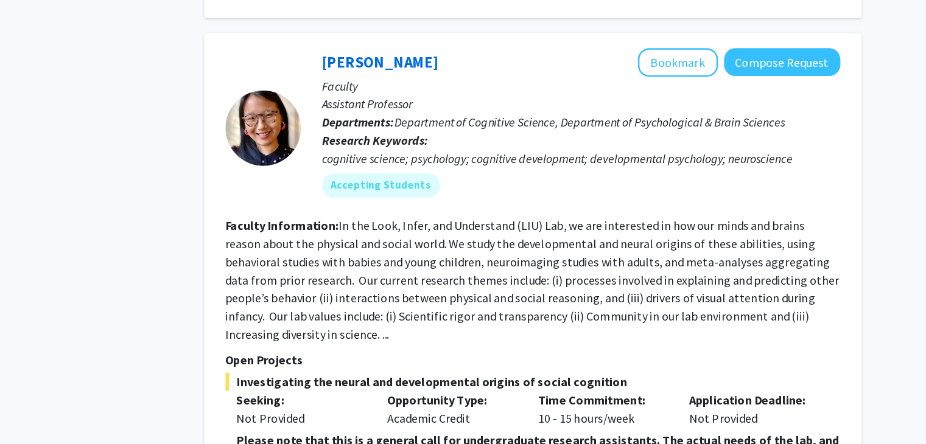
scroll to position [4994, 0]
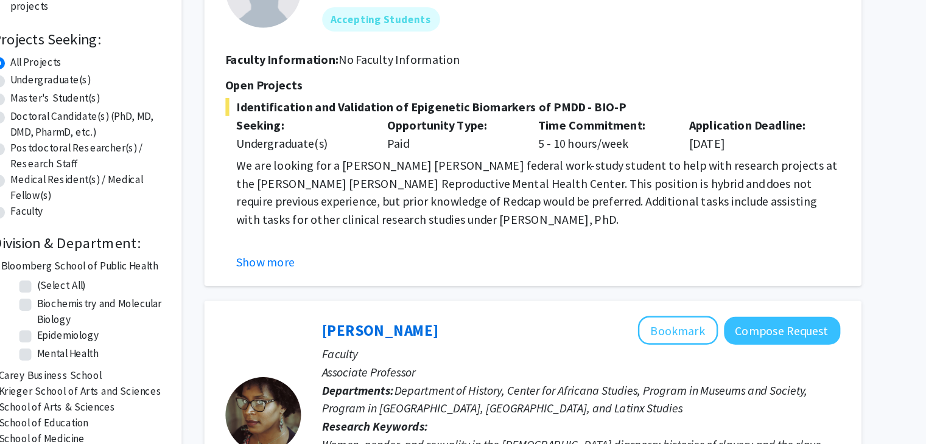
scroll to position [101, 0]
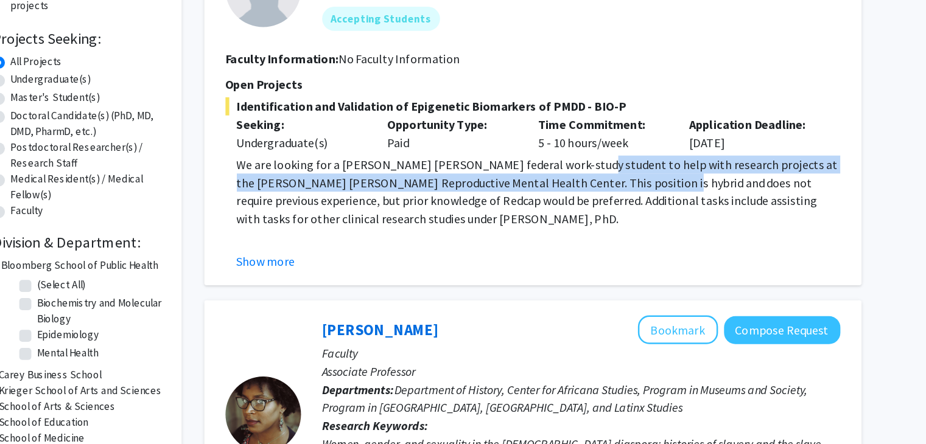
drag, startPoint x: 588, startPoint y: 218, endPoint x: 631, endPoint y: 229, distance: 44.6
click at [631, 229] on p "We are looking for a [PERSON_NAME] [PERSON_NAME] federal work-study student to …" at bounding box center [559, 240] width 486 height 58
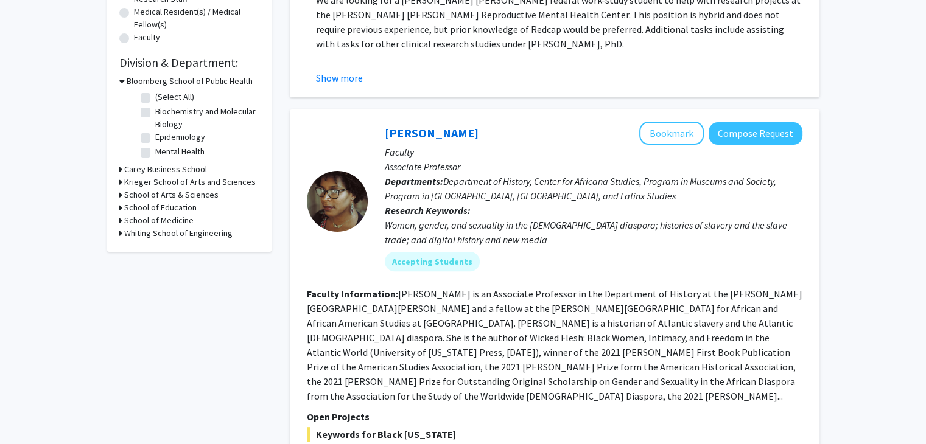
scroll to position [0, 0]
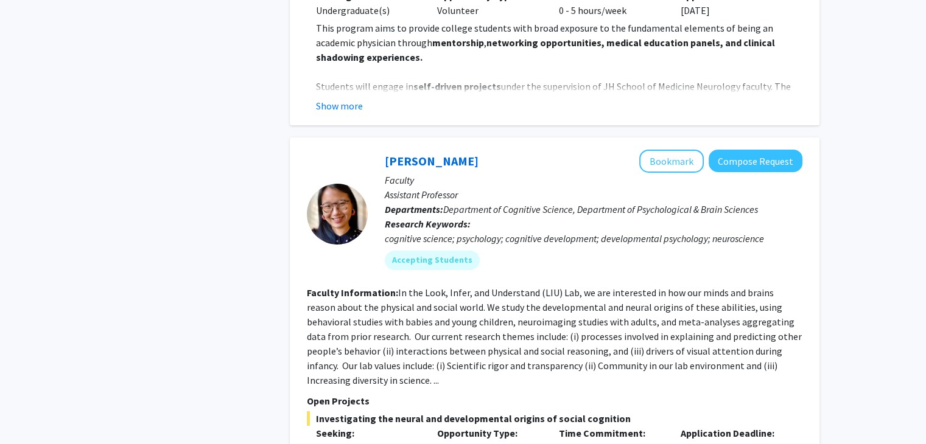
scroll to position [4428, 0]
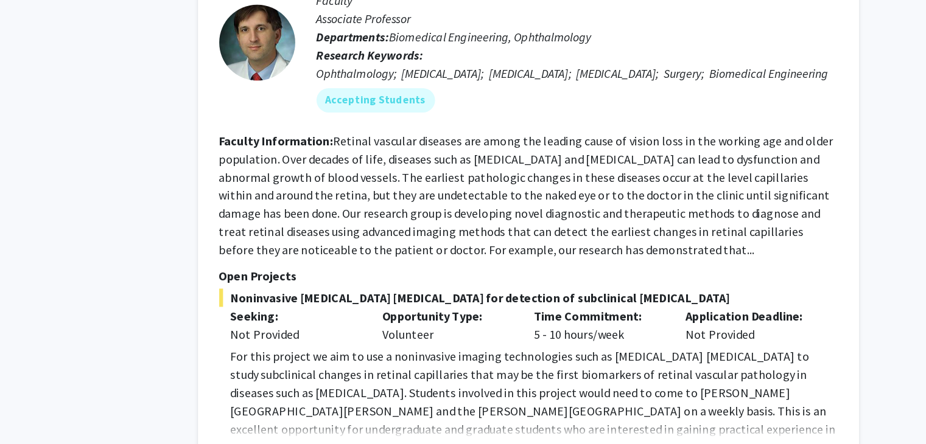
scroll to position [2921, 0]
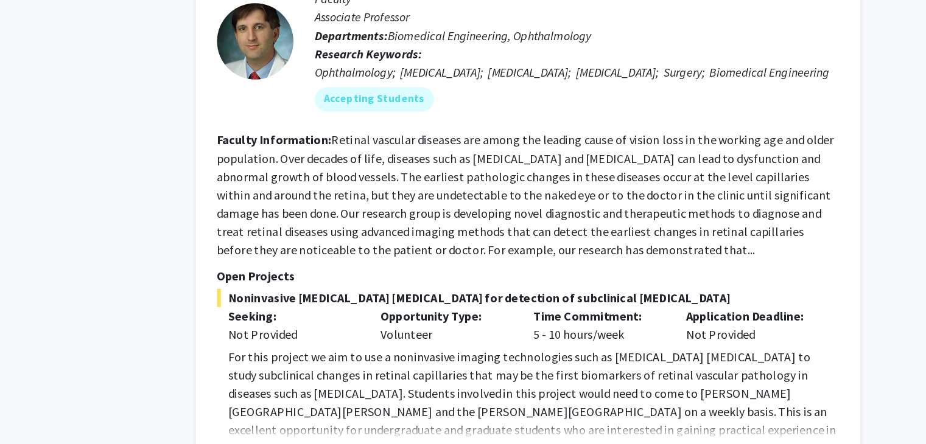
drag, startPoint x: 643, startPoint y: 115, endPoint x: 679, endPoint y: 184, distance: 77.6
click at [679, 184] on section "Faculty Information: Retinal vascular diseases are among the leading cause of v…" at bounding box center [554, 185] width 495 height 102
click at [679, 184] on fg-read-more "Retinal vascular diseases are among the leading cause of vision loss in the wor…" at bounding box center [553, 185] width 492 height 100
click at [613, 307] on p "For this project we aim to use a noninvasive imaging technologies such as [MEDI…" at bounding box center [559, 351] width 486 height 88
click at [337, 385] on button "Show more" at bounding box center [339, 392] width 47 height 15
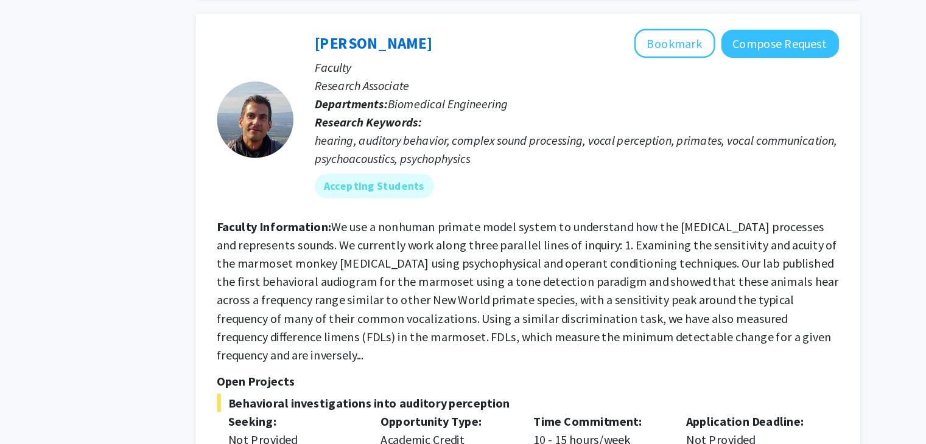
scroll to position [4302, 0]
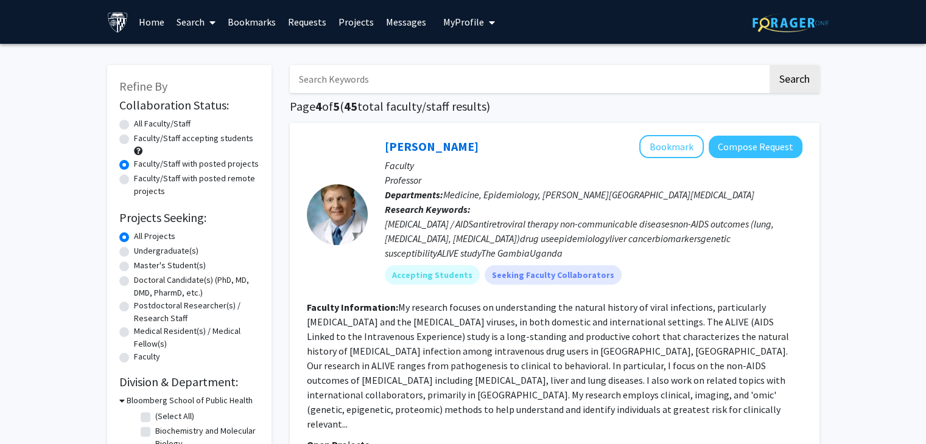
click at [140, 122] on label "All Faculty/Staff" at bounding box center [162, 123] width 57 height 13
click at [140, 122] on input "All Faculty/Staff" at bounding box center [138, 121] width 8 height 8
radio input "true"
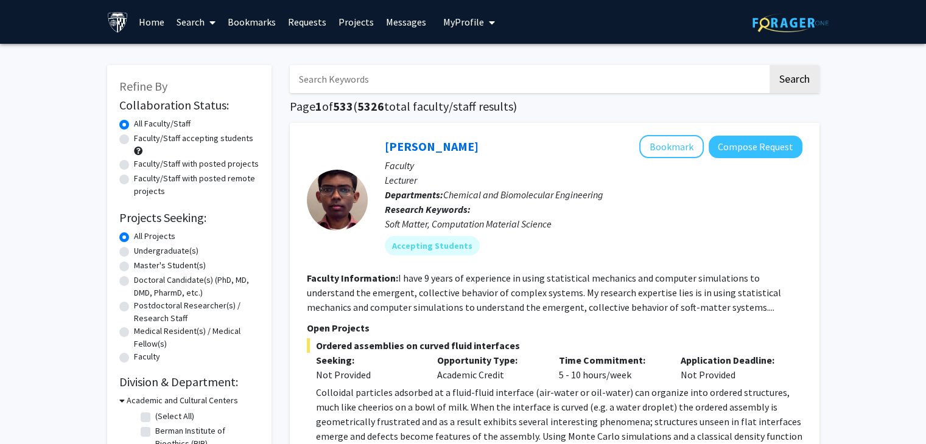
click at [349, 86] on input "Search Keywords" at bounding box center [529, 79] width 478 height 28
type input "l"
type input "clinical"
click at [769, 65] on button "Search" at bounding box center [794, 79] width 50 height 28
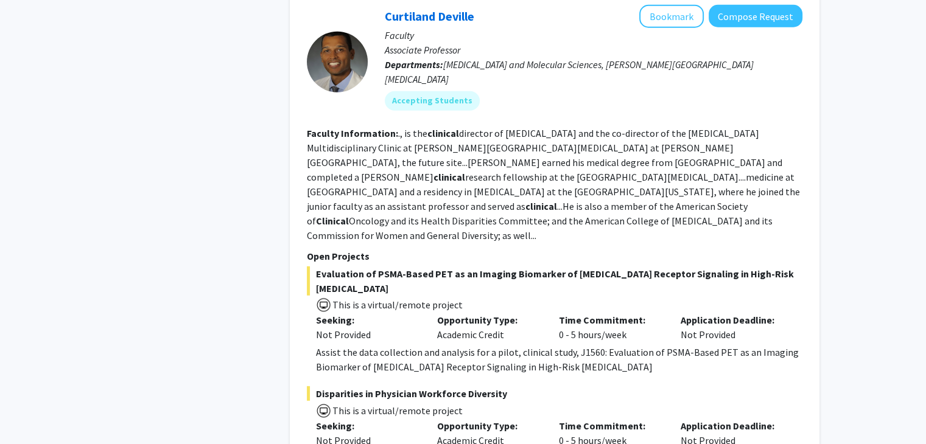
scroll to position [3420, 0]
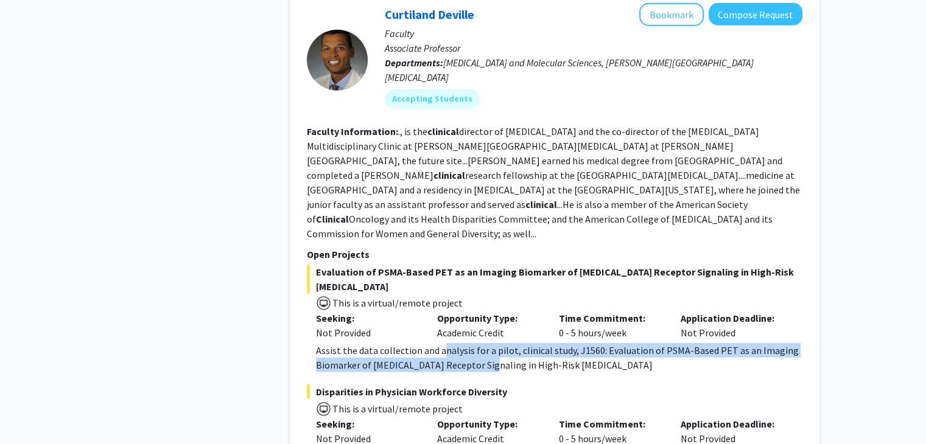
drag, startPoint x: 443, startPoint y: 249, endPoint x: 487, endPoint y: 254, distance: 44.2
click at [487, 343] on div "Assist the data collection and analysis for a pilot, clinical study, J1560: Eva…" at bounding box center [559, 357] width 486 height 29
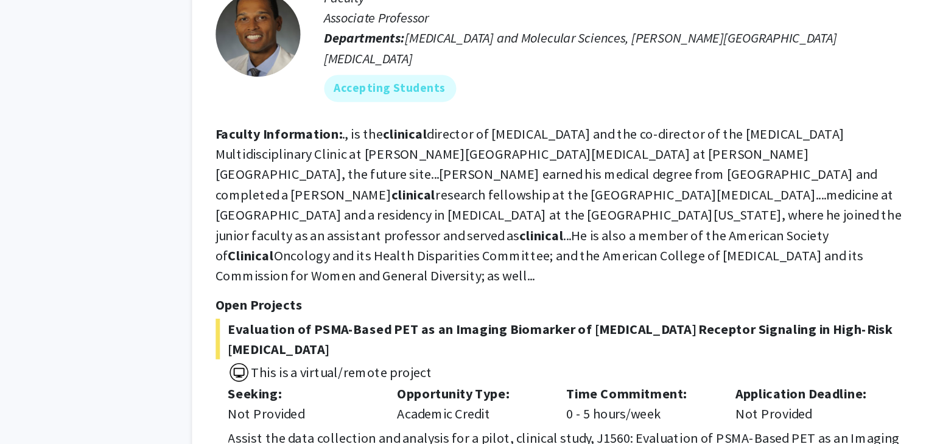
scroll to position [3403, 0]
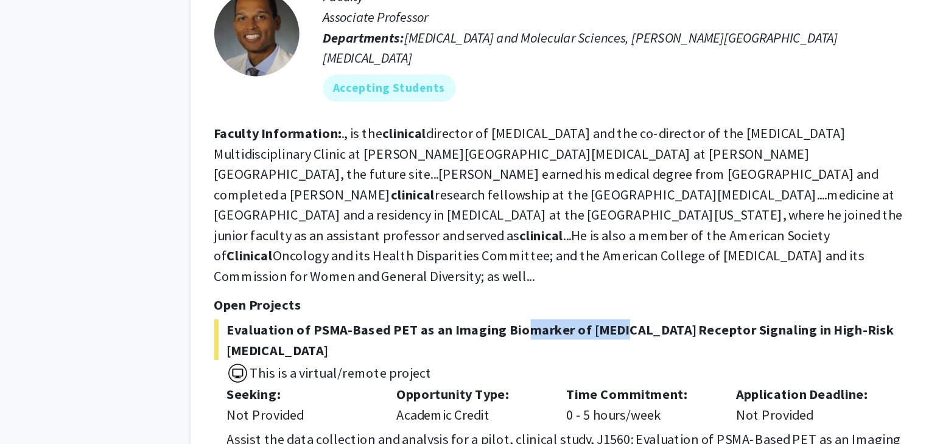
drag, startPoint x: 518, startPoint y: 184, endPoint x: 589, endPoint y: 186, distance: 70.6
click at [589, 281] on span "Evaluation of PSMA-Based PET as an Imaging Biomarker of [MEDICAL_DATA] Receptor…" at bounding box center [554, 295] width 495 height 29
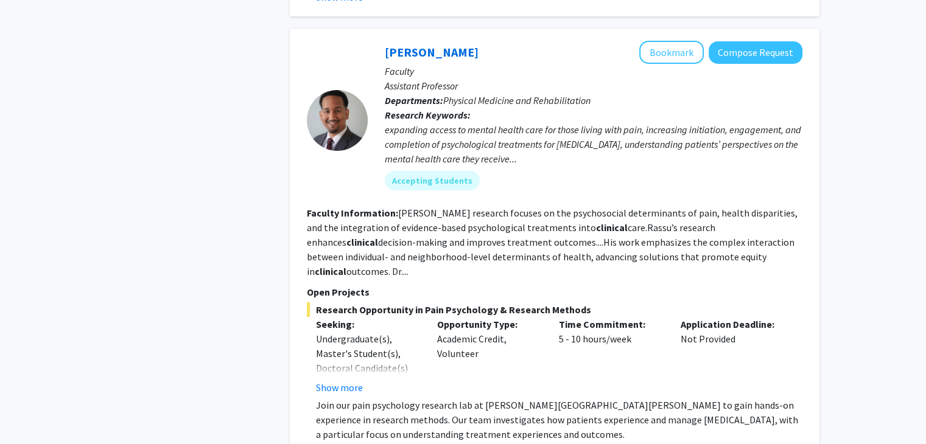
scroll to position [4266, 0]
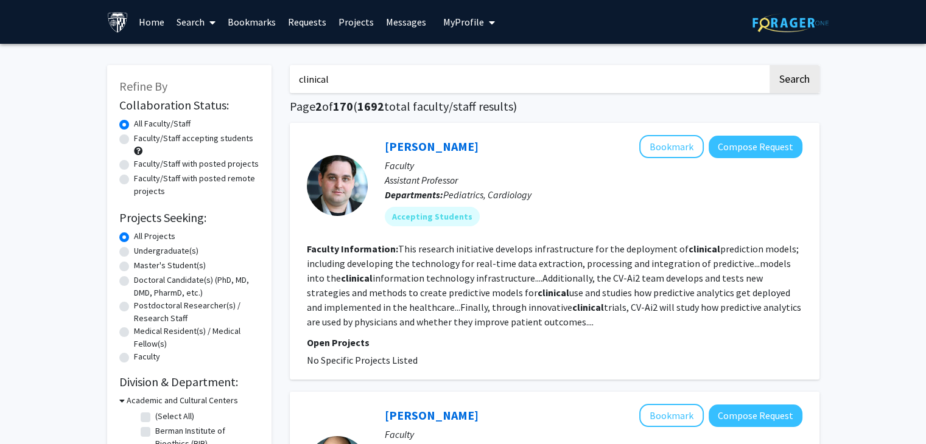
click at [362, 76] on input "clinical" at bounding box center [529, 79] width 478 height 28
click at [361, 77] on input "clinical" at bounding box center [529, 79] width 478 height 28
click at [769, 65] on button "Search" at bounding box center [794, 79] width 50 height 28
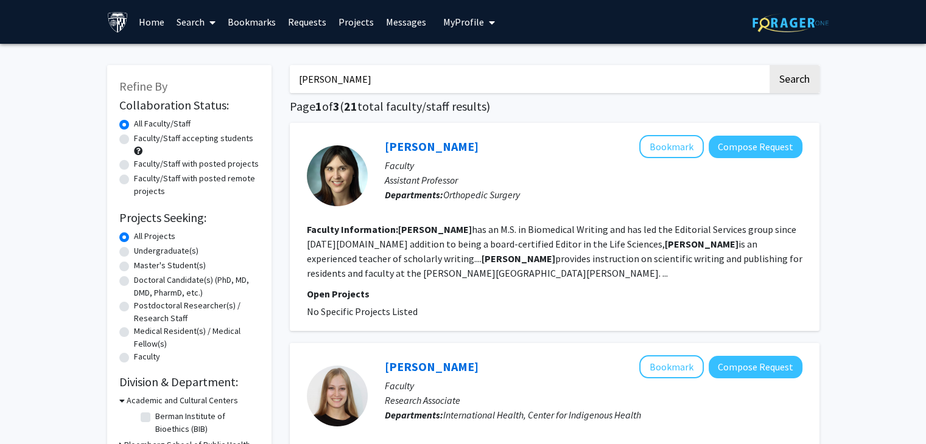
click at [382, 74] on input "[PERSON_NAME]" at bounding box center [529, 79] width 478 height 28
type input "[PERSON_NAME]"
click at [769, 65] on button "Search" at bounding box center [794, 79] width 50 height 28
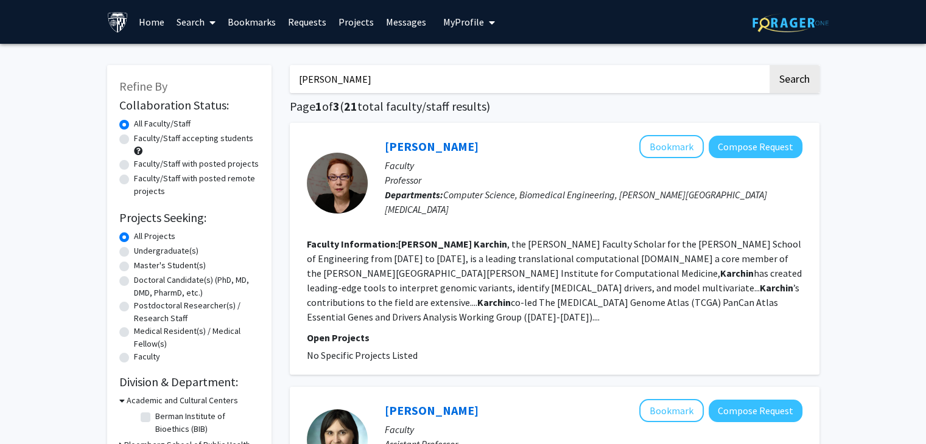
click at [360, 66] on input "[PERSON_NAME]" at bounding box center [529, 79] width 478 height 28
type input "sarma"
click at [769, 65] on button "Search" at bounding box center [794, 79] width 50 height 28
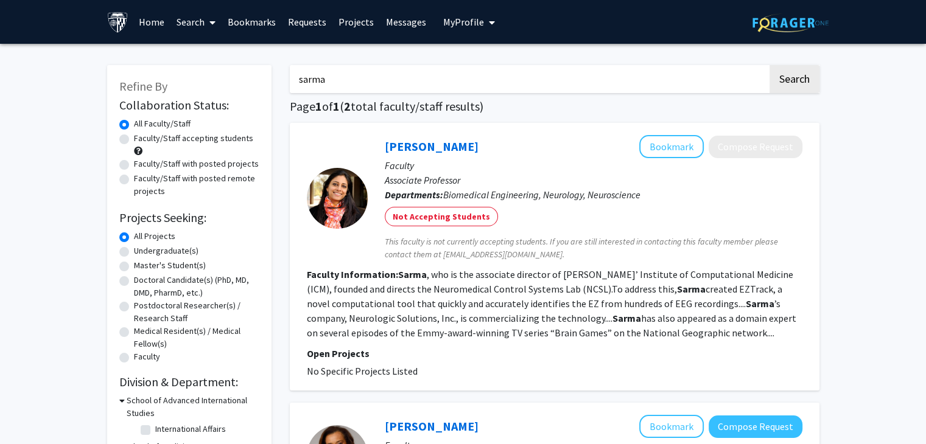
click at [484, 21] on span "My profile dropdown to access profile and logout" at bounding box center [489, 22] width 11 height 43
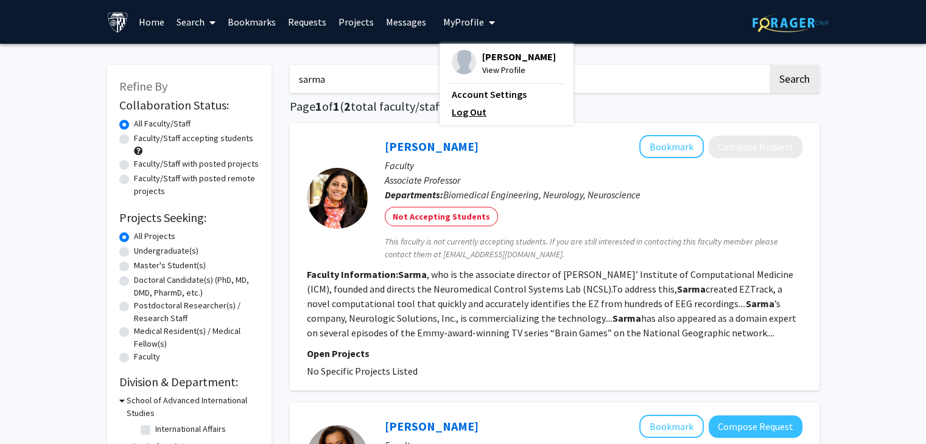
click at [456, 113] on link "Log Out" at bounding box center [507, 112] width 110 height 15
